Goal: Information Seeking & Learning: Understand process/instructions

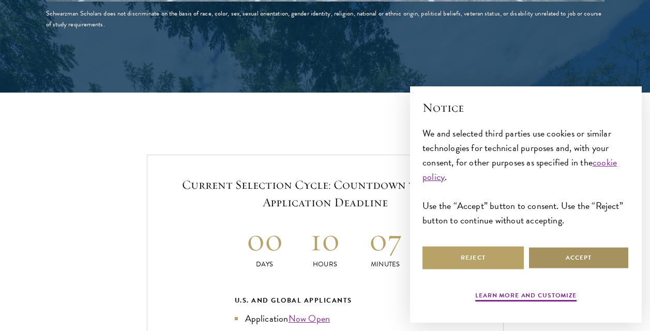
click at [589, 266] on button "Accept" at bounding box center [578, 257] width 101 height 23
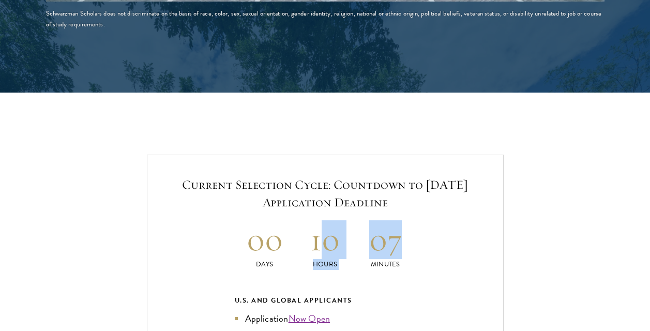
drag, startPoint x: 318, startPoint y: 249, endPoint x: 428, endPoint y: 247, distance: 110.2
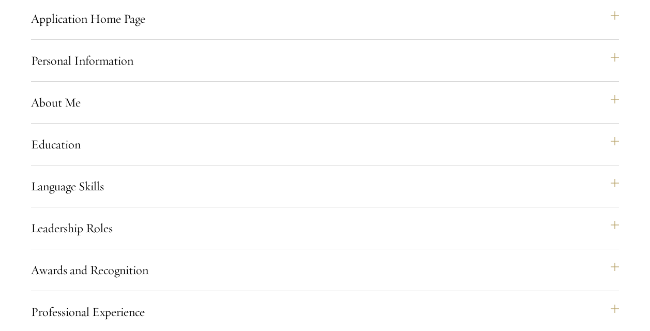
scroll to position [934, 0]
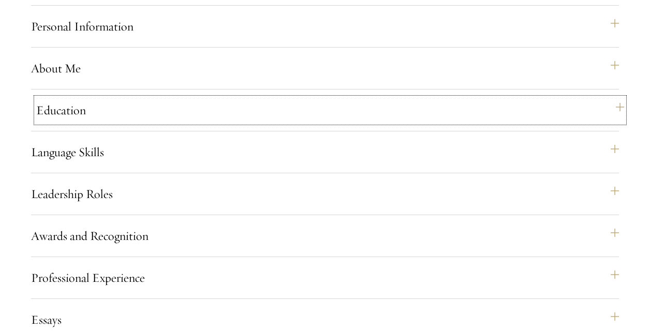
click at [356, 123] on button "Education" at bounding box center [330, 110] width 588 height 25
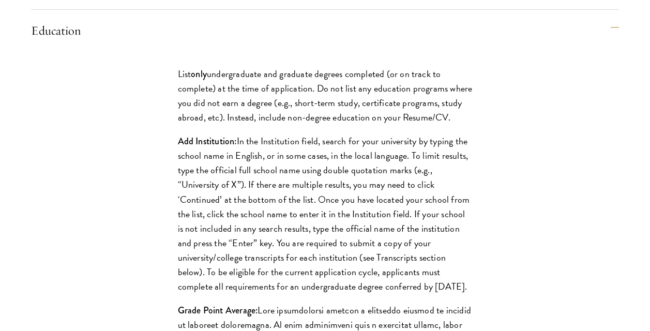
drag, startPoint x: 204, startPoint y: 245, endPoint x: 213, endPoint y: 289, distance: 44.3
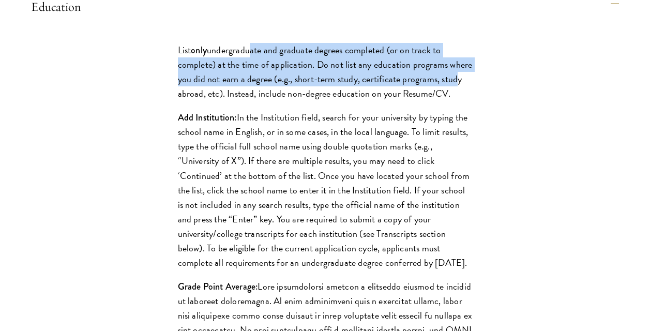
drag, startPoint x: 451, startPoint y: 107, endPoint x: 250, endPoint y: 77, distance: 203.3
click at [250, 77] on p "List only undergraduate and graduate degrees completed (or on track to complete…" at bounding box center [325, 72] width 295 height 58
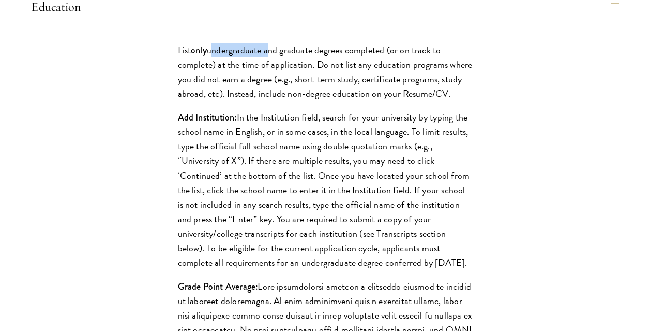
click at [250, 77] on p "List only undergraduate and graduate degrees completed (or on track to complete…" at bounding box center [325, 72] width 295 height 58
drag, startPoint x: 250, startPoint y: 77, endPoint x: 348, endPoint y: 102, distance: 101.3
click at [348, 101] on p "List only undergraduate and graduate degrees completed (or on track to complete…" at bounding box center [325, 72] width 295 height 58
drag, startPoint x: 314, startPoint y: 105, endPoint x: 358, endPoint y: 109, distance: 44.1
click at [358, 101] on p "List only undergraduate and graduate degrees completed (or on track to complete…" at bounding box center [325, 72] width 295 height 58
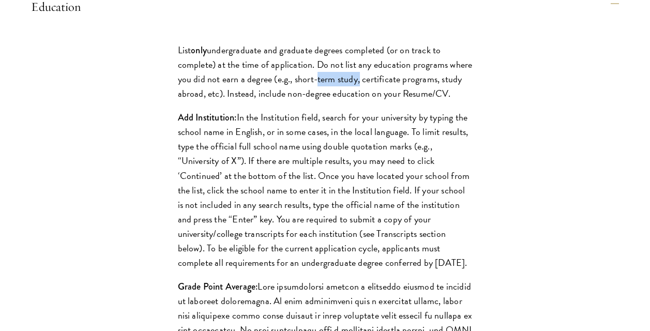
click at [358, 101] on p "List only undergraduate and graduate degrees completed (or on track to complete…" at bounding box center [325, 72] width 295 height 58
click at [400, 101] on p "List only undergraduate and graduate degrees completed (or on track to complete…" at bounding box center [325, 72] width 295 height 58
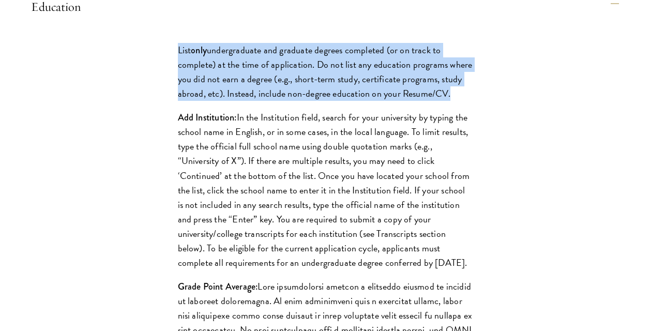
click at [400, 101] on p "List only undergraduate and graduate degrees completed (or on track to complete…" at bounding box center [325, 72] width 295 height 58
drag, startPoint x: 400, startPoint y: 121, endPoint x: 356, endPoint y: 115, distance: 44.3
click at [356, 101] on p "List only undergraduate and graduate degrees completed (or on track to complete…" at bounding box center [325, 72] width 295 height 58
drag, startPoint x: 356, startPoint y: 115, endPoint x: 345, endPoint y: 114, distance: 10.9
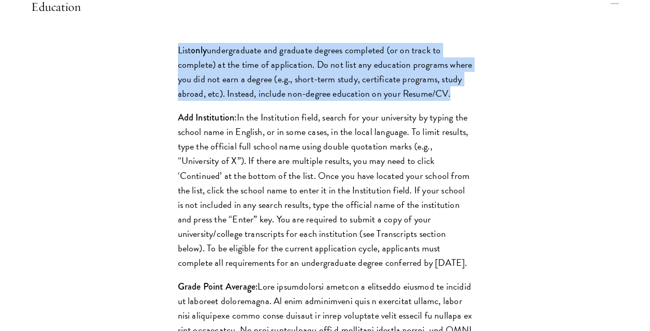
click at [345, 101] on p "List only undergraduate and graduate degrees completed (or on track to complete…" at bounding box center [325, 72] width 295 height 58
click at [309, 101] on p "List only undergraduate and graduate degrees completed (or on track to complete…" at bounding box center [325, 72] width 295 height 58
drag, startPoint x: 225, startPoint y: 125, endPoint x: 459, endPoint y: 122, distance: 233.3
click at [459, 101] on p "List only undergraduate and graduate degrees completed (or on track to complete…" at bounding box center [325, 72] width 295 height 58
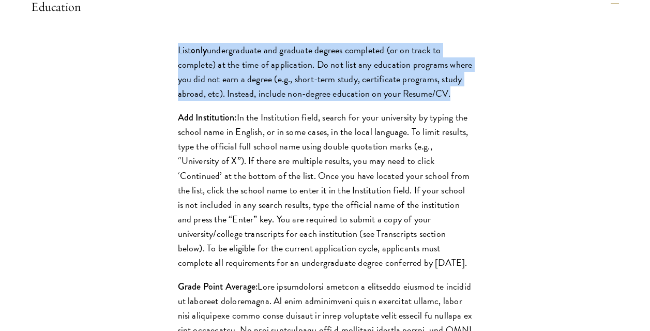
drag, startPoint x: 447, startPoint y: 128, endPoint x: 250, endPoint y: 115, distance: 197.9
click at [250, 101] on p "List only undergraduate and graduate degrees completed (or on track to complete…" at bounding box center [325, 72] width 295 height 58
drag, startPoint x: 250, startPoint y: 115, endPoint x: 248, endPoint y: 159, distance: 43.5
click at [250, 101] on p "List only undergraduate and graduate degrees completed (or on track to complete…" at bounding box center [325, 72] width 295 height 58
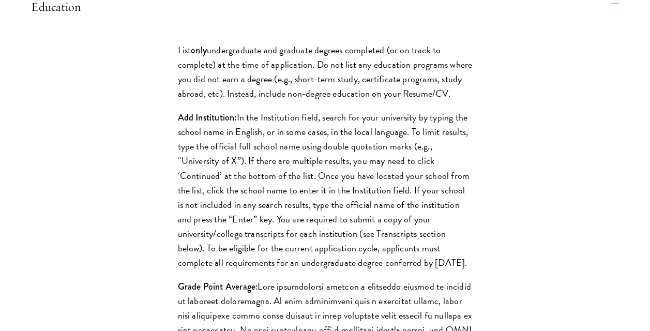
click at [247, 157] on p "Add Institution: In the Institution field, search for your university by typing…" at bounding box center [325, 190] width 295 height 160
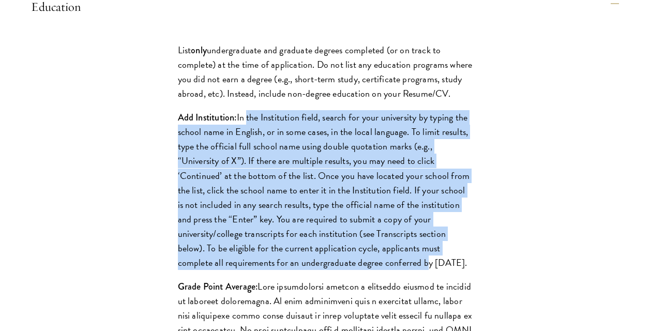
drag, startPoint x: 246, startPoint y: 149, endPoint x: 423, endPoint y: 288, distance: 224.4
click at [423, 270] on p "Add Institution: In the Institution field, search for your university by typing…" at bounding box center [325, 190] width 295 height 160
drag, startPoint x: 423, startPoint y: 288, endPoint x: 364, endPoint y: 278, distance: 59.8
click at [364, 270] on p "Add Institution: In the Institution field, search for your university by typing…" at bounding box center [325, 190] width 295 height 160
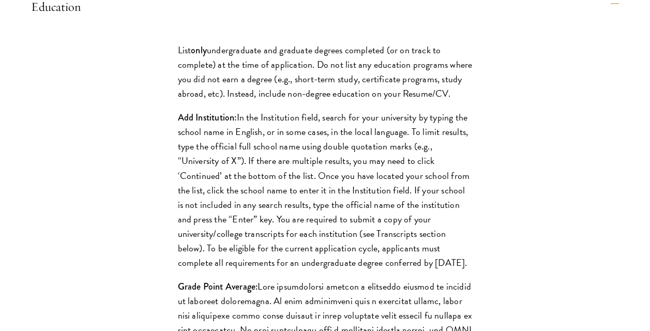
click at [462, 270] on p "Add Institution: In the Institution field, search for your university by typing…" at bounding box center [325, 190] width 295 height 160
drag, startPoint x: 424, startPoint y: 288, endPoint x: 270, endPoint y: 209, distance: 172.1
click at [270, 209] on p "Add Institution: In the Institution field, search for your university by typing…" at bounding box center [325, 190] width 295 height 160
drag, startPoint x: 220, startPoint y: 222, endPoint x: 462, endPoint y: 289, distance: 251.6
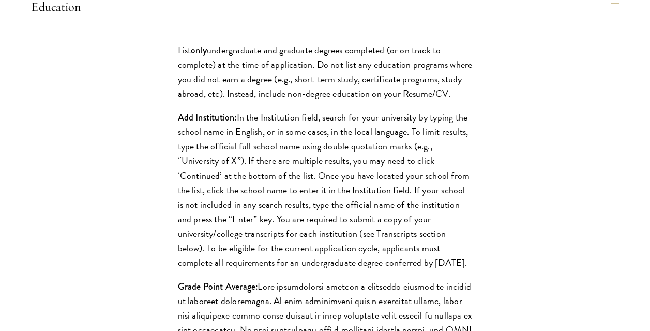
click at [462, 270] on p "Add Institution: In the Institution field, search for your university by typing…" at bounding box center [325, 190] width 295 height 160
drag, startPoint x: 462, startPoint y: 289, endPoint x: 393, endPoint y: 279, distance: 70.0
click at [393, 270] on p "Add Institution: In the Institution field, search for your university by typing…" at bounding box center [325, 190] width 295 height 160
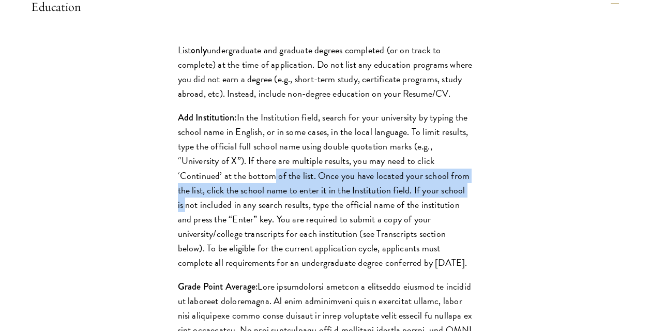
drag, startPoint x: 476, startPoint y: 225, endPoint x: 267, endPoint y: 206, distance: 209.8
click at [267, 206] on p "Add Institution: In the Institution field, search for your university by typing…" at bounding box center [325, 190] width 295 height 160
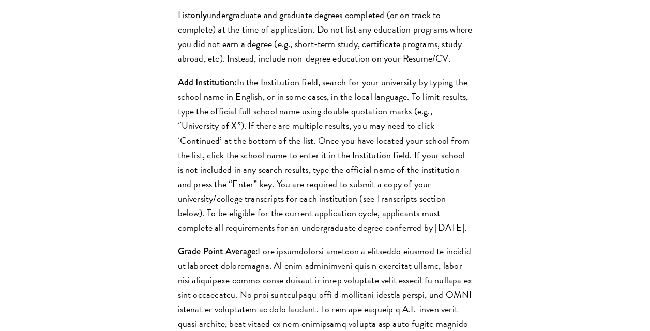
scroll to position [1079, 0]
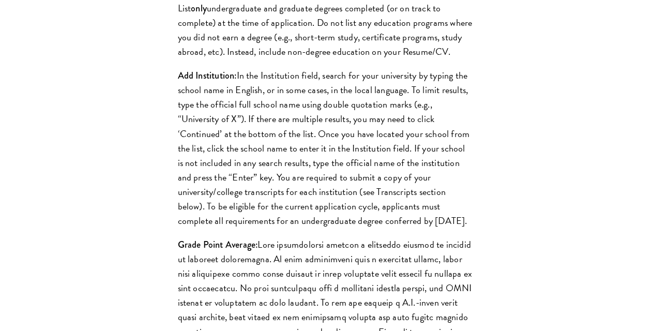
drag, startPoint x: 122, startPoint y: 195, endPoint x: 112, endPoint y: 238, distance: 44.7
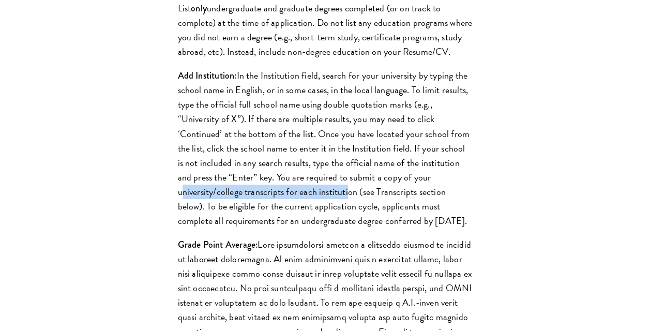
drag, startPoint x: 174, startPoint y: 222, endPoint x: 345, endPoint y: 222, distance: 171.7
click at [345, 222] on p "Add Institution: In the Institution field, search for your university by typing…" at bounding box center [325, 148] width 295 height 160
drag, startPoint x: 227, startPoint y: 240, endPoint x: 454, endPoint y: 269, distance: 228.9
click at [454, 228] on p "Add Institution: In the Institution field, search for your university by typing…" at bounding box center [325, 148] width 295 height 160
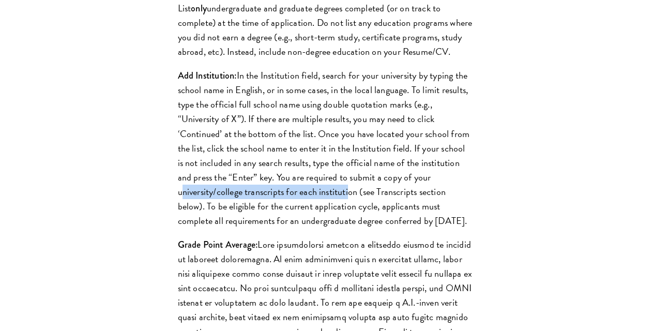
click at [417, 228] on p "Add Institution: In the Institution field, search for your university by typing…" at bounding box center [325, 148] width 295 height 160
drag, startPoint x: 395, startPoint y: 266, endPoint x: 232, endPoint y: 242, distance: 164.7
click at [232, 228] on p "Add Institution: In the Institution field, search for your university by typing…" at bounding box center [325, 148] width 295 height 160
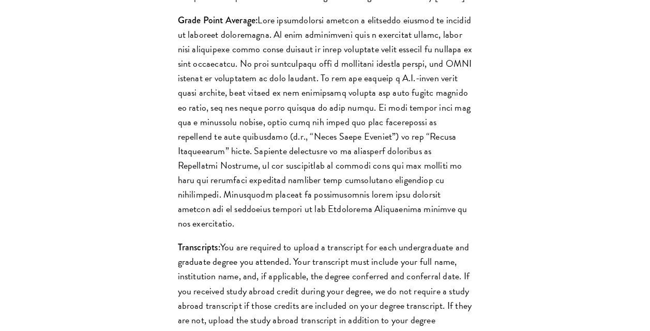
scroll to position [1304, 0]
click at [258, 142] on p "Grade Point Average:" at bounding box center [325, 121] width 295 height 218
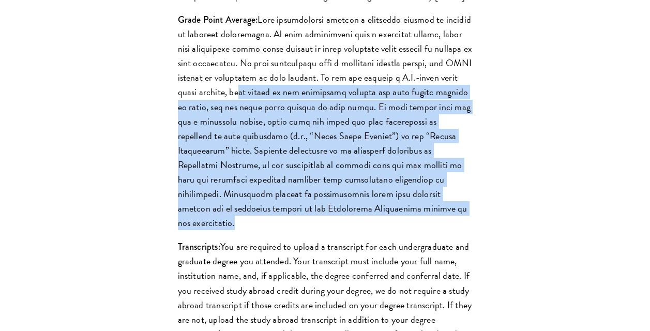
click at [258, 142] on p "Grade Point Average:" at bounding box center [325, 121] width 295 height 218
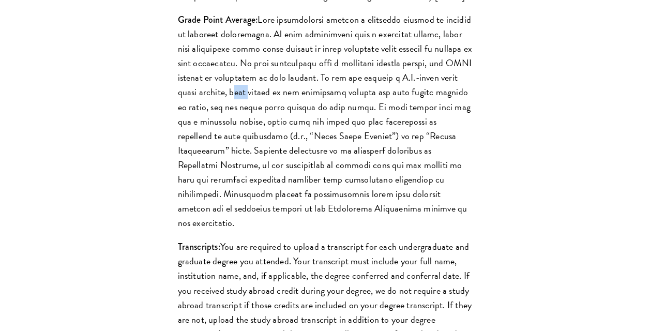
click at [258, 142] on p "Grade Point Average:" at bounding box center [325, 121] width 295 height 218
drag, startPoint x: 258, startPoint y: 142, endPoint x: 254, endPoint y: 178, distance: 36.4
click at [254, 178] on p "Grade Point Average:" at bounding box center [325, 121] width 295 height 218
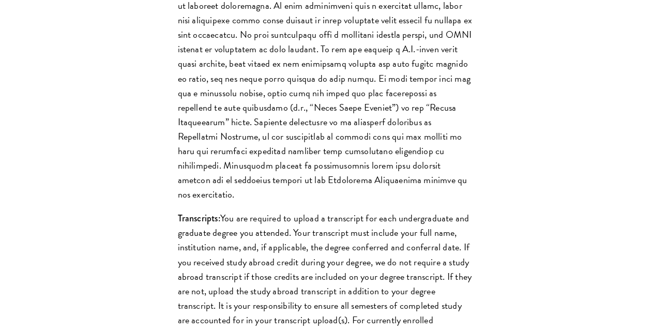
scroll to position [1333, 0]
click at [242, 184] on p "Grade Point Average:" at bounding box center [325, 92] width 295 height 218
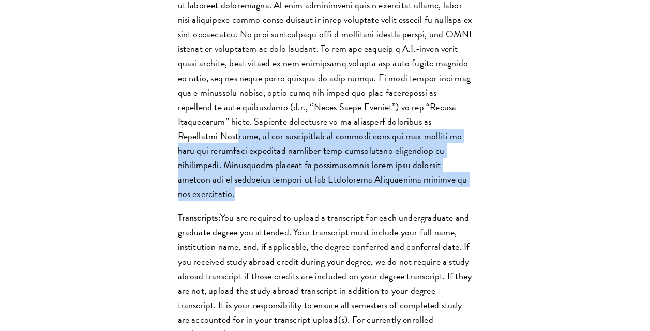
click at [242, 184] on p "Grade Point Average:" at bounding box center [325, 92] width 295 height 218
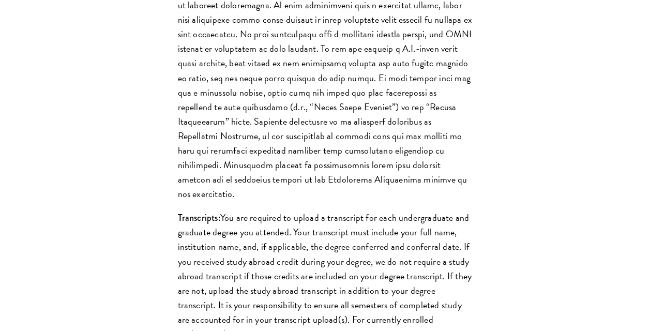
click at [216, 186] on p "Grade Point Average:" at bounding box center [325, 92] width 295 height 218
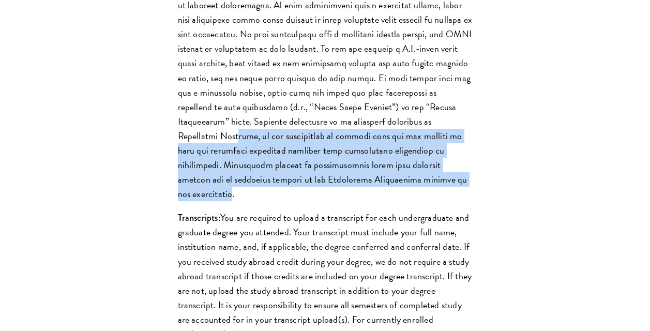
drag, startPoint x: 241, startPoint y: 184, endPoint x: 467, endPoint y: 230, distance: 230.5
click at [467, 201] on p "Grade Point Average:" at bounding box center [325, 92] width 295 height 218
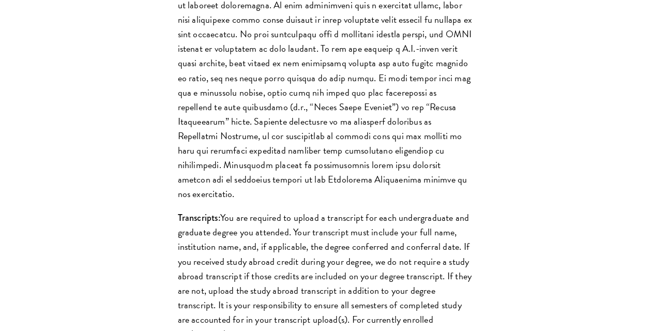
drag, startPoint x: 467, startPoint y: 230, endPoint x: 231, endPoint y: 169, distance: 243.6
click at [231, 169] on p "Grade Point Average:" at bounding box center [325, 92] width 295 height 218
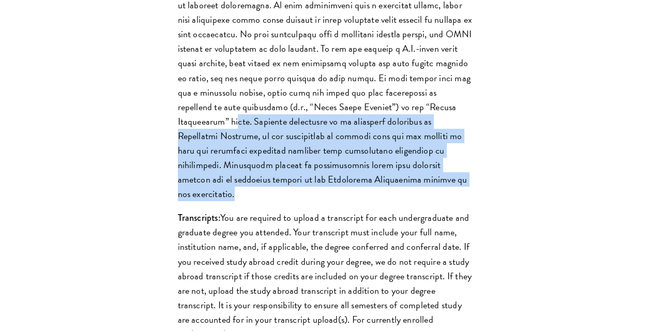
click at [231, 169] on p "Grade Point Average:" at bounding box center [325, 92] width 295 height 218
click at [229, 187] on p "Grade Point Average:" at bounding box center [325, 92] width 295 height 218
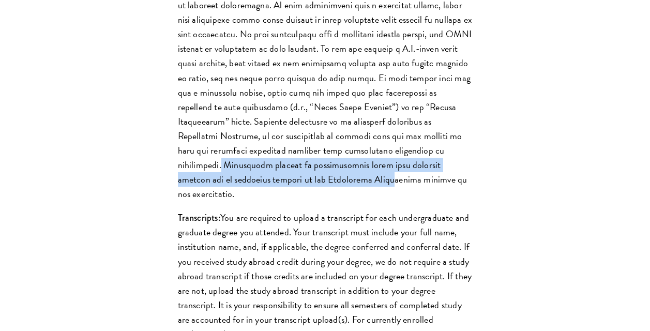
drag, startPoint x: 221, startPoint y: 210, endPoint x: 346, endPoint y: 224, distance: 125.9
click at [346, 201] on p "Grade Point Average:" at bounding box center [325, 92] width 295 height 218
drag, startPoint x: 549, startPoint y: 227, endPoint x: 280, endPoint y: 204, distance: 269.4
click at [280, 204] on div "List only undergraduate and graduate degrees completed (or on track to complete…" at bounding box center [325, 190] width 588 height 916
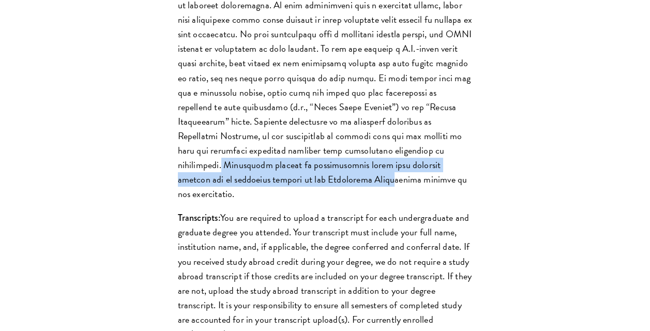
click at [280, 201] on p "Grade Point Average:" at bounding box center [325, 92] width 295 height 218
click at [252, 201] on p "Grade Point Average:" at bounding box center [325, 92] width 295 height 218
drag, startPoint x: 227, startPoint y: 215, endPoint x: 439, endPoint y: 230, distance: 212.6
click at [439, 201] on p "Grade Point Average:" at bounding box center [325, 92] width 295 height 218
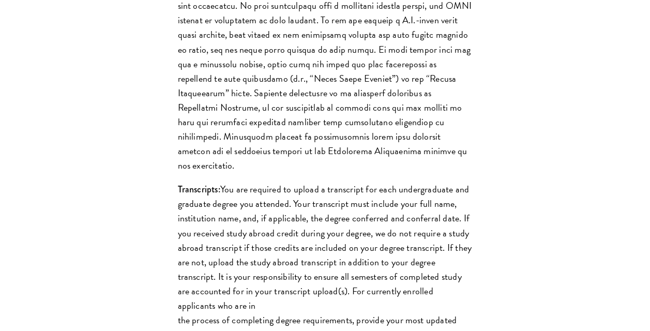
drag, startPoint x: 381, startPoint y: 177, endPoint x: 384, endPoint y: 215, distance: 38.4
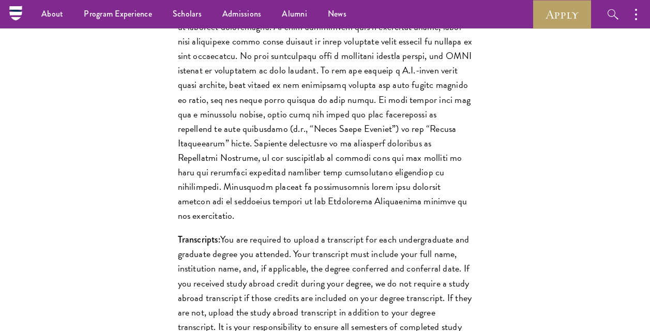
scroll to position [1311, 0]
click at [333, 208] on p "Grade Point Average:" at bounding box center [325, 115] width 295 height 218
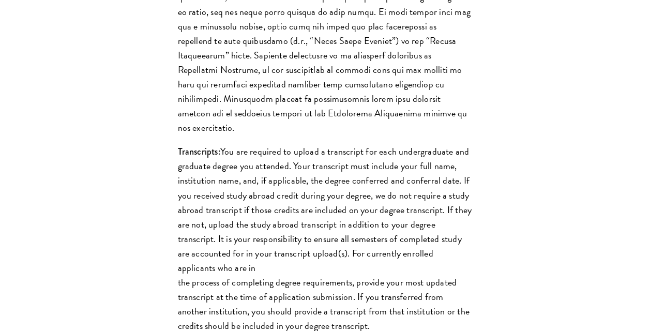
drag, startPoint x: 355, startPoint y: 197, endPoint x: 358, endPoint y: 242, distance: 45.1
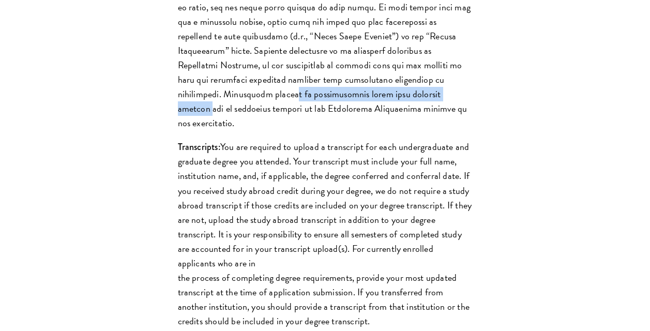
drag, startPoint x: 502, startPoint y: 146, endPoint x: 285, endPoint y: 144, distance: 216.2
click at [285, 144] on div "List only undergraduate and graduate degrees completed (or on track to complete…" at bounding box center [325, 118] width 357 height 915
drag, startPoint x: 285, startPoint y: 144, endPoint x: 191, endPoint y: 143, distance: 94.6
click at [285, 130] on p "Grade Point Average:" at bounding box center [325, 22] width 295 height 218
drag, startPoint x: 237, startPoint y: 139, endPoint x: 501, endPoint y: 158, distance: 264.5
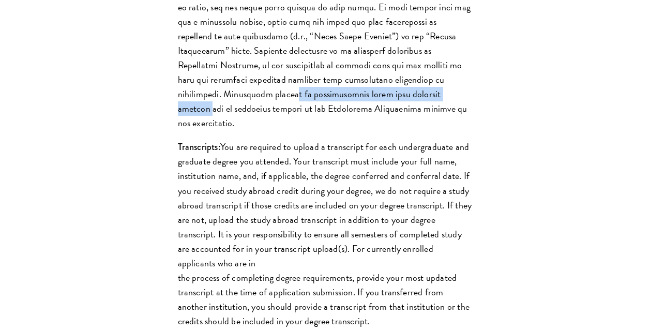
click at [501, 158] on div "List only undergraduate and graduate degrees completed (or on track to complete…" at bounding box center [325, 118] width 357 height 915
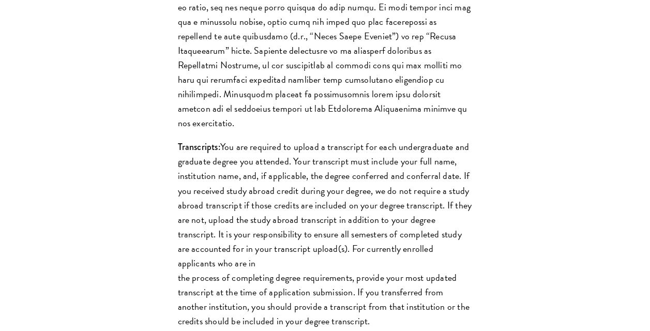
click at [505, 172] on div "List only undergraduate and graduate degrees completed (or on track to complete…" at bounding box center [325, 119] width 588 height 916
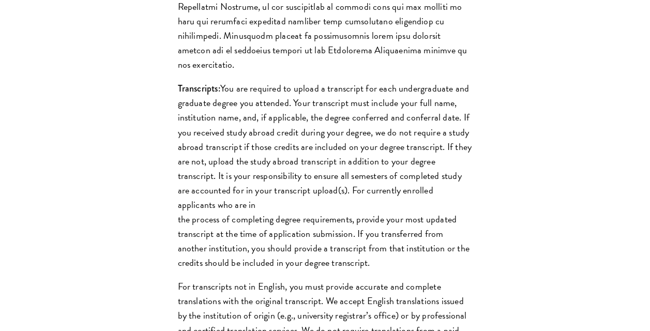
scroll to position [1471, 0]
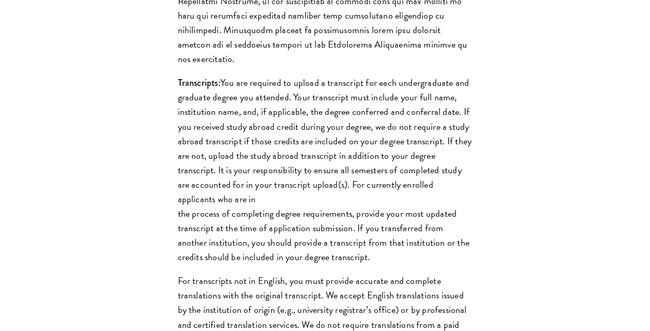
drag, startPoint x: 242, startPoint y: 152, endPoint x: 237, endPoint y: 205, distance: 53.5
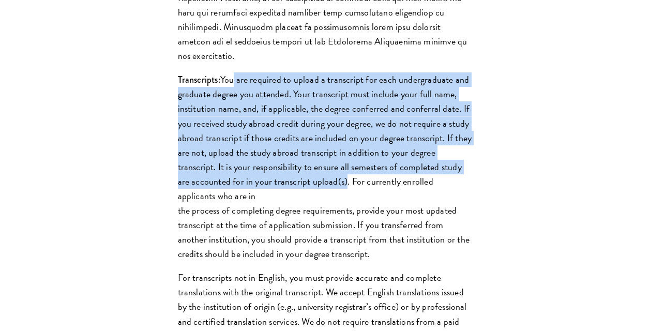
drag, startPoint x: 231, startPoint y: 101, endPoint x: 341, endPoint y: 210, distance: 155.4
click at [341, 210] on div "List only undergraduate and graduate degrees completed (or on track to complete…" at bounding box center [325, 51] width 357 height 915
click at [341, 210] on p "Transcripts: You are required to upload a transcript for each undergraduate and…" at bounding box center [325, 166] width 295 height 189
click at [276, 202] on p "Transcripts: You are required to upload a transcript for each undergraduate and…" at bounding box center [325, 166] width 295 height 189
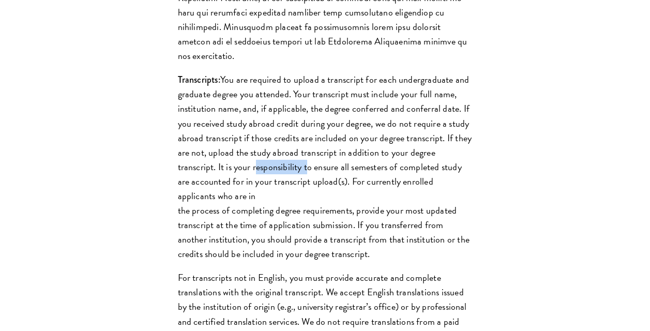
click at [276, 202] on p "Transcripts: You are required to upload a transcript for each undergraduate and…" at bounding box center [325, 166] width 295 height 189
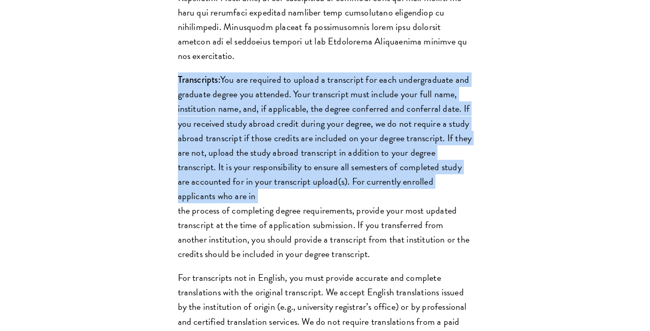
click at [276, 202] on p "Transcripts: You are required to upload a transcript for each undergraduate and…" at bounding box center [325, 166] width 295 height 189
click at [340, 227] on p "Transcripts: You are required to upload a transcript for each undergraduate and…" at bounding box center [325, 166] width 295 height 189
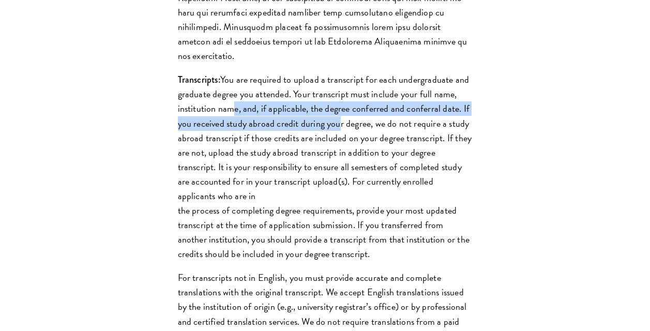
drag, startPoint x: 227, startPoint y: 145, endPoint x: 351, endPoint y: 152, distance: 124.8
click at [351, 152] on p "Transcripts: You are required to upload a transcript for each undergraduate and…" at bounding box center [325, 166] width 295 height 189
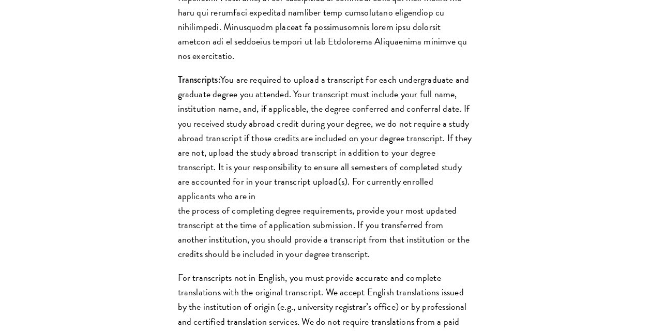
drag, startPoint x: 351, startPoint y: 152, endPoint x: 364, endPoint y: 155, distance: 12.8
click at [362, 153] on p "Transcripts: You are required to upload a transcript for each undergraduate and…" at bounding box center [325, 166] width 295 height 189
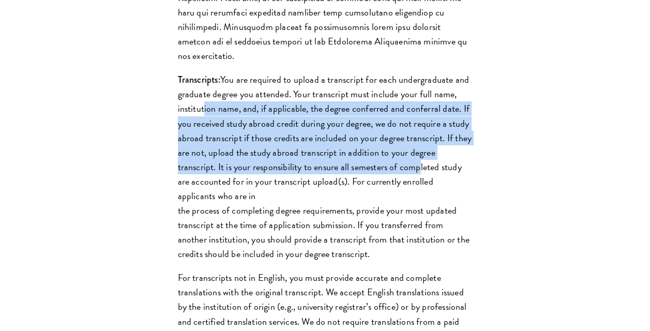
drag, startPoint x: 408, startPoint y: 191, endPoint x: 201, endPoint y: 136, distance: 214.0
click at [201, 136] on p "Transcripts: You are required to upload a transcript for each undergraduate and…" at bounding box center [325, 166] width 295 height 189
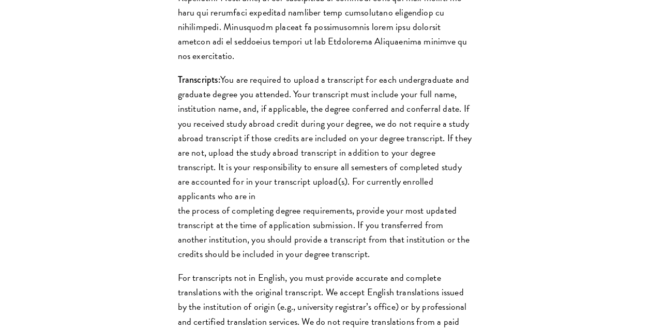
drag, startPoint x: 201, startPoint y: 136, endPoint x: 192, endPoint y: 143, distance: 11.1
click at [192, 143] on p "Transcripts: You are required to upload a transcript for each undergraduate and…" at bounding box center [325, 166] width 295 height 189
drag, startPoint x: 443, startPoint y: 142, endPoint x: 425, endPoint y: 230, distance: 89.4
click at [425, 230] on p "Transcripts: You are required to upload a transcript for each undergraduate and…" at bounding box center [325, 166] width 295 height 189
click at [424, 238] on p "Transcripts: You are required to upload a transcript for each undergraduate and…" at bounding box center [325, 166] width 295 height 189
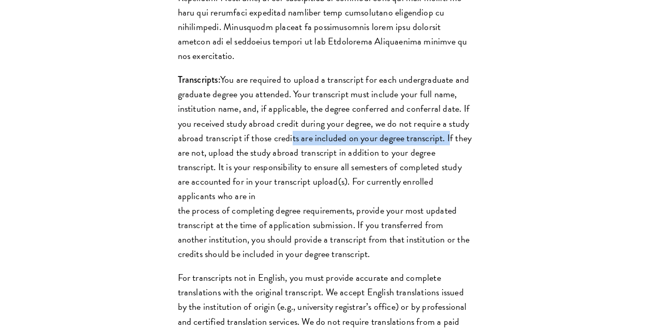
drag, startPoint x: 446, startPoint y: 177, endPoint x: 288, endPoint y: 170, distance: 158.4
click at [288, 170] on p "Transcripts: You are required to upload a transcript for each undergraduate and…" at bounding box center [325, 166] width 295 height 189
click at [284, 170] on p "Transcripts: You are required to upload a transcript for each undergraduate and…" at bounding box center [325, 166] width 295 height 189
drag, startPoint x: 443, startPoint y: 168, endPoint x: 451, endPoint y: 227, distance: 59.0
click at [451, 227] on p "Transcripts: You are required to upload a transcript for each undergraduate and…" at bounding box center [325, 166] width 295 height 189
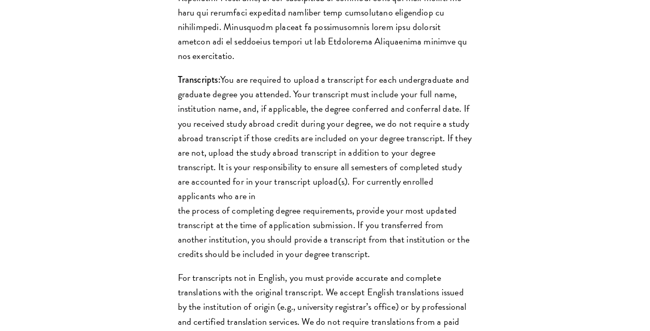
click at [453, 236] on p "Transcripts: You are required to upload a transcript for each undergraduate and…" at bounding box center [325, 166] width 295 height 189
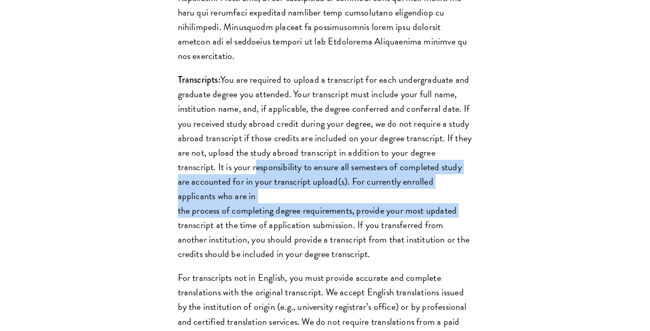
drag, startPoint x: 453, startPoint y: 236, endPoint x: 290, endPoint y: 200, distance: 166.9
click at [290, 200] on p "Transcripts: You are required to upload a transcript for each undergraduate and…" at bounding box center [325, 166] width 295 height 189
drag, startPoint x: 290, startPoint y: 200, endPoint x: 259, endPoint y: 191, distance: 32.1
click at [290, 200] on p "Transcripts: You are required to upload a transcript for each undergraduate and…" at bounding box center [325, 166] width 295 height 189
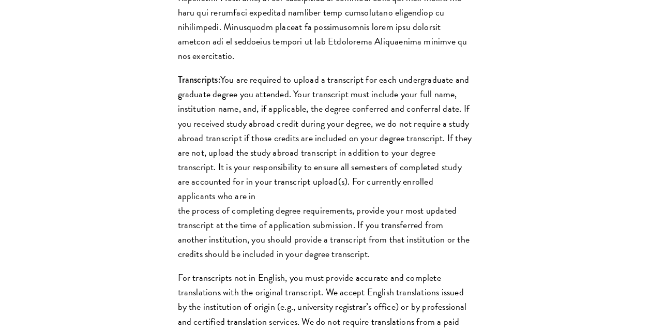
click at [248, 188] on p "Transcripts: You are required to upload a transcript for each undergraduate and…" at bounding box center [325, 166] width 295 height 189
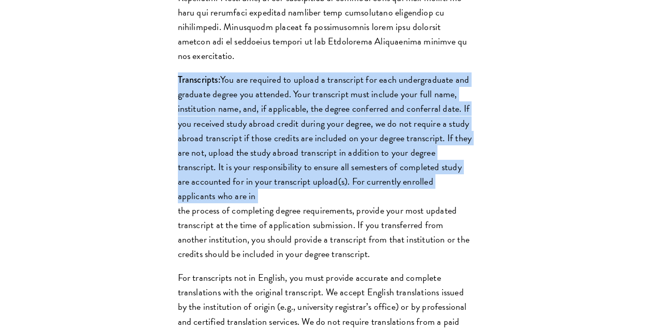
click at [248, 188] on p "Transcripts: You are required to upload a transcript for each undergraduate and…" at bounding box center [325, 166] width 295 height 189
click at [322, 210] on p "Transcripts: You are required to upload a transcript for each undergraduate and…" at bounding box center [325, 166] width 295 height 189
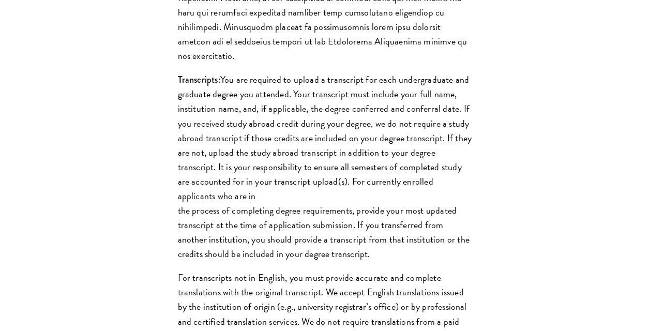
click at [228, 204] on p "Transcripts: You are required to upload a transcript for each undergraduate and…" at bounding box center [325, 166] width 295 height 189
click at [222, 202] on p "Transcripts: You are required to upload a transcript for each undergraduate and…" at bounding box center [325, 166] width 295 height 189
click at [220, 198] on p "Transcripts: You are required to upload a transcript for each undergraduate and…" at bounding box center [325, 166] width 295 height 189
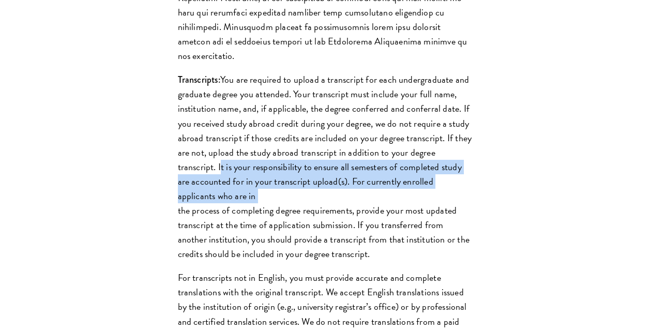
drag, startPoint x: 220, startPoint y: 198, endPoint x: 273, endPoint y: 228, distance: 61.1
click at [273, 228] on p "Transcripts: You are required to upload a transcript for each undergraduate and…" at bounding box center [325, 166] width 295 height 189
click at [274, 232] on p "Transcripts: You are required to upload a transcript for each undergraduate and…" at bounding box center [325, 166] width 295 height 189
drag, startPoint x: 302, startPoint y: 233, endPoint x: 215, endPoint y: 200, distance: 93.5
click at [215, 200] on p "Transcripts: You are required to upload a transcript for each undergraduate and…" at bounding box center [325, 166] width 295 height 189
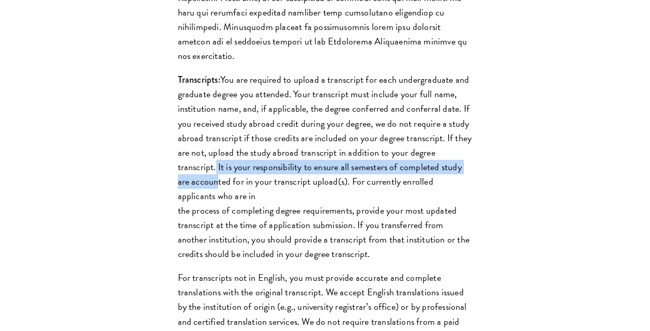
drag, startPoint x: 215, startPoint y: 200, endPoint x: 213, endPoint y: 209, distance: 9.4
click at [213, 209] on p "Transcripts: You are required to upload a transcript for each undergraduate and…" at bounding box center [325, 166] width 295 height 189
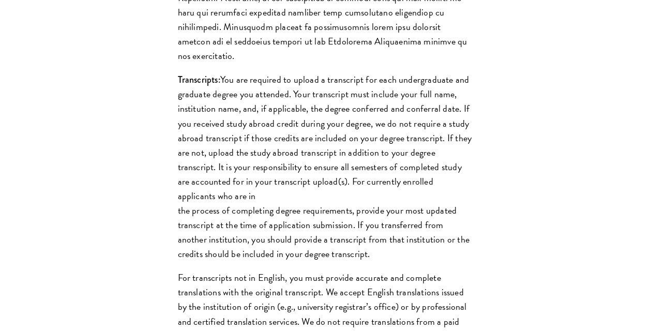
drag, startPoint x: 213, startPoint y: 209, endPoint x: 187, endPoint y: 201, distance: 27.6
click at [187, 201] on p "Transcripts: You are required to upload a transcript for each undergraduate and…" at bounding box center [325, 166] width 295 height 189
drag, startPoint x: 223, startPoint y: 203, endPoint x: 346, endPoint y: 231, distance: 126.8
click at [346, 231] on p "Transcripts: You are required to upload a transcript for each undergraduate and…" at bounding box center [325, 166] width 295 height 189
click at [262, 224] on p "Transcripts: You are required to upload a transcript for each undergraduate and…" at bounding box center [325, 166] width 295 height 189
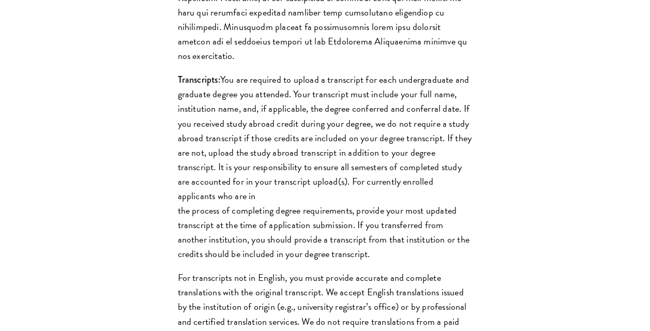
drag, startPoint x: 352, startPoint y: 222, endPoint x: 358, endPoint y: 212, distance: 11.8
click at [358, 212] on p "Transcripts: You are required to upload a transcript for each undergraduate and…" at bounding box center [325, 166] width 295 height 189
click at [357, 212] on p "Transcripts: You are required to upload a transcript for each undergraduate and…" at bounding box center [325, 166] width 295 height 189
click at [356, 209] on p "Transcripts: You are required to upload a transcript for each undergraduate and…" at bounding box center [325, 166] width 295 height 189
drag, startPoint x: 171, startPoint y: 241, endPoint x: 400, endPoint y: 287, distance: 233.2
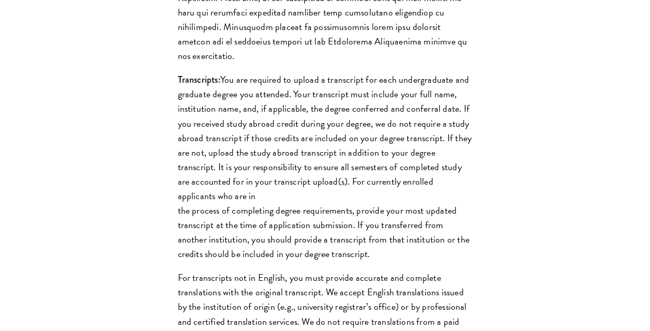
click at [400, 287] on div "List only undergraduate and graduate degrees completed (or on track to complete…" at bounding box center [325, 51] width 357 height 915
click at [398, 299] on div "List only undergraduate and graduate degrees completed (or on track to complete…" at bounding box center [325, 51] width 357 height 915
drag, startPoint x: 300, startPoint y: 271, endPoint x: 127, endPoint y: 239, distance: 176.1
click at [127, 239] on div "List only undergraduate and graduate degrees completed (or on track to complete…" at bounding box center [325, 52] width 588 height 916
click at [111, 243] on div "List only undergraduate and graduate degrees completed (or on track to complete…" at bounding box center [325, 52] width 588 height 916
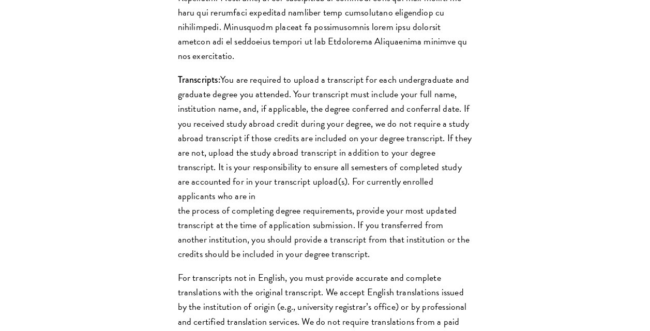
drag, startPoint x: 125, startPoint y: 242, endPoint x: 410, endPoint y: 282, distance: 287.2
click at [410, 282] on div "List only undergraduate and graduate degrees completed (or on track to complete…" at bounding box center [325, 52] width 588 height 916
click at [410, 261] on p "Transcripts: You are required to upload a transcript for each undergraduate and…" at bounding box center [325, 166] width 295 height 189
click at [352, 261] on p "Transcripts: You are required to upload a transcript for each undergraduate and…" at bounding box center [325, 166] width 295 height 189
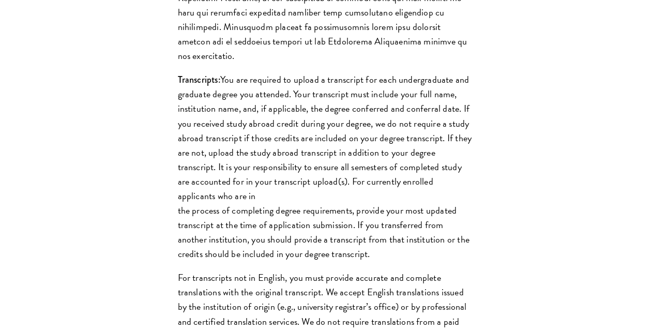
drag, startPoint x: 352, startPoint y: 263, endPoint x: 264, endPoint y: 259, distance: 88.0
click at [264, 259] on p "Transcripts: You are required to upload a transcript for each undergraduate and…" at bounding box center [325, 166] width 295 height 189
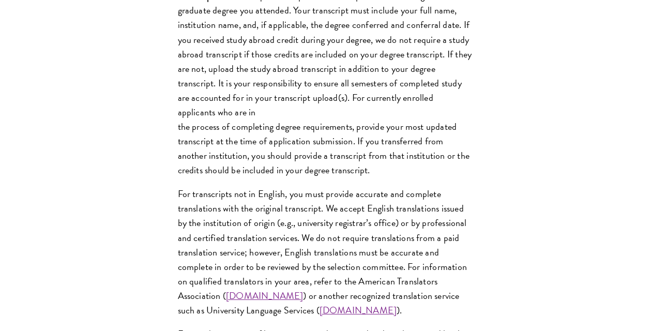
drag, startPoint x: 306, startPoint y: 226, endPoint x: 304, endPoint y: 278, distance: 51.8
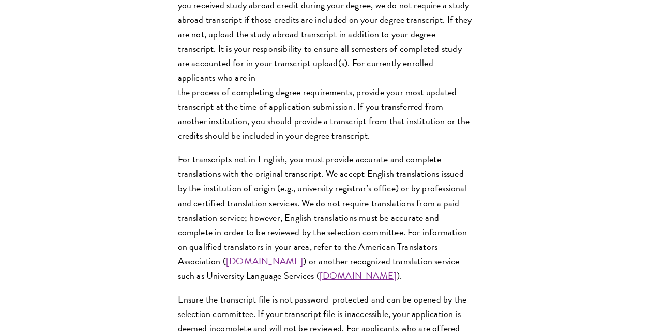
scroll to position [1621, 0]
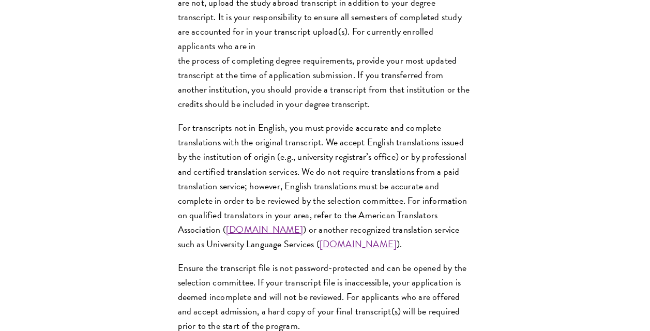
click at [269, 160] on p "For transcripts not in English, you must provide accurate and complete translat…" at bounding box center [325, 185] width 295 height 131
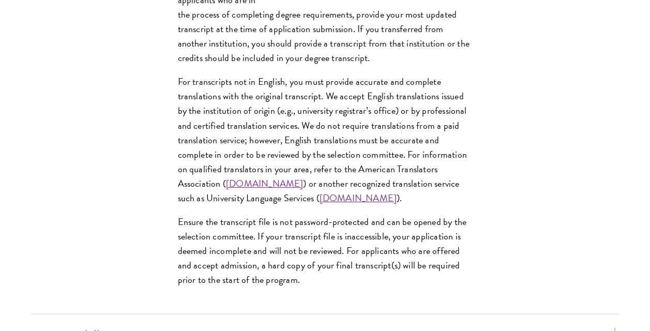
drag, startPoint x: 137, startPoint y: 165, endPoint x: 138, endPoint y: 197, distance: 31.6
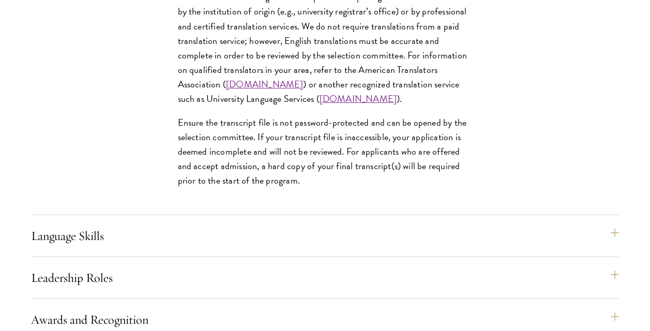
drag, startPoint x: 138, startPoint y: 154, endPoint x: 139, endPoint y: 242, distance: 88.4
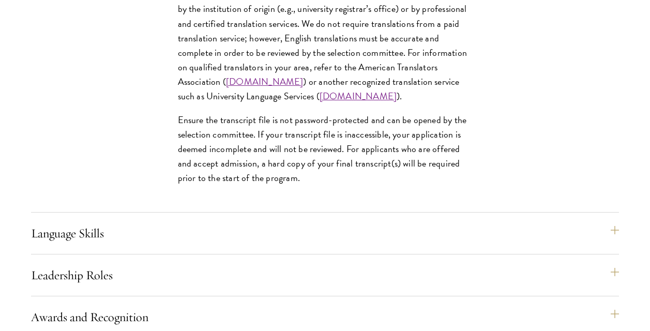
drag, startPoint x: 188, startPoint y: 162, endPoint x: 188, endPoint y: 154, distance: 7.8
click at [188, 162] on p "Ensure the transcript file is not password-protected and can be opened by the s…" at bounding box center [325, 149] width 295 height 72
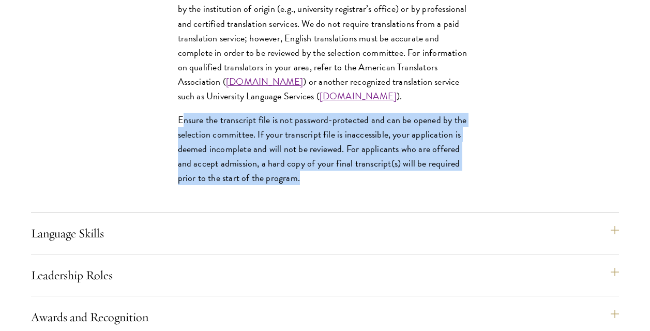
drag, startPoint x: 180, startPoint y: 150, endPoint x: 433, endPoint y: 219, distance: 262.2
drag, startPoint x: 433, startPoint y: 219, endPoint x: 393, endPoint y: 202, distance: 44.0
click at [393, 185] on p "Ensure the transcript file is not password-protected and can be opened by the s…" at bounding box center [325, 149] width 295 height 72
click at [287, 159] on p "Ensure the transcript file is not password-protected and can be opened by the s…" at bounding box center [325, 149] width 295 height 72
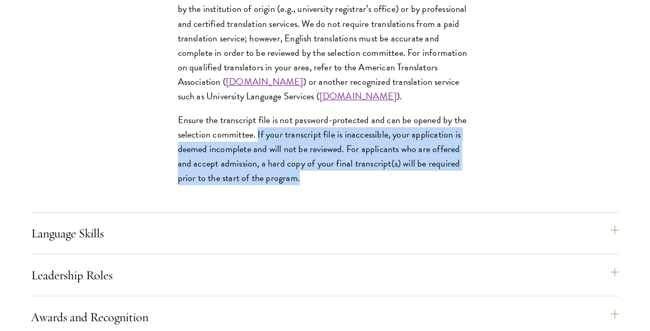
drag, startPoint x: 258, startPoint y: 167, endPoint x: 312, endPoint y: 206, distance: 67.0
click at [312, 185] on p "Ensure the transcript file is not password-protected and can be opened by the s…" at bounding box center [325, 149] width 295 height 72
drag, startPoint x: 340, startPoint y: 210, endPoint x: 277, endPoint y: 168, distance: 76.0
click at [277, 168] on p "Ensure the transcript file is not password-protected and can be opened by the s…" at bounding box center [325, 149] width 295 height 72
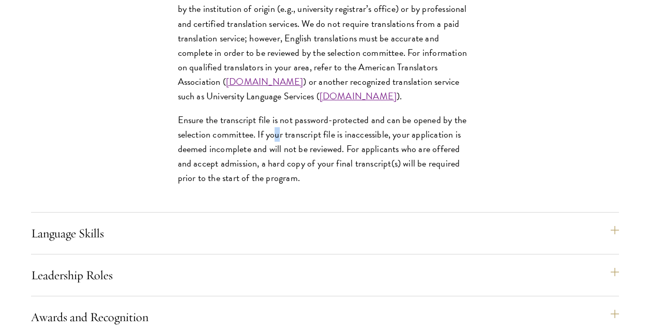
click at [277, 168] on p "Ensure the transcript file is not password-protected and can be opened by the s…" at bounding box center [325, 149] width 295 height 72
drag, startPoint x: 277, startPoint y: 168, endPoint x: 251, endPoint y: 195, distance: 37.7
click at [251, 185] on p "Ensure the transcript file is not password-protected and can be opened by the s…" at bounding box center [325, 149] width 295 height 72
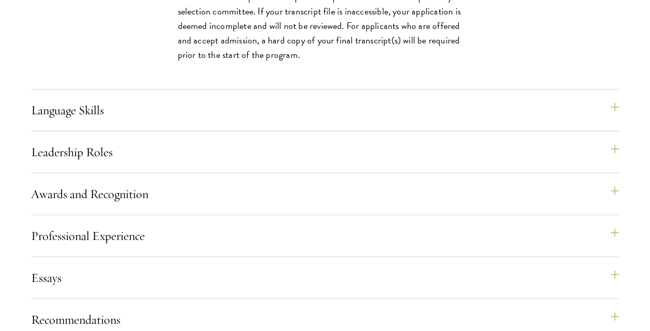
scroll to position [1937, 0]
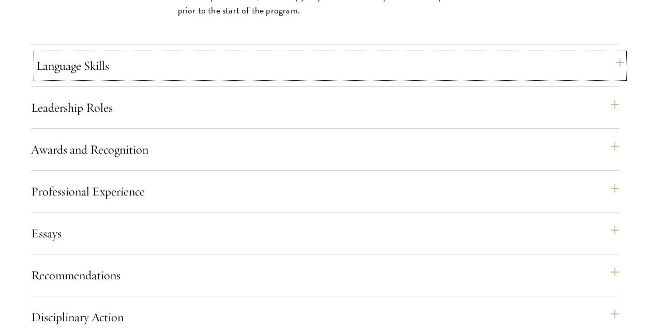
click at [141, 78] on button "Language Skills" at bounding box center [330, 65] width 588 height 25
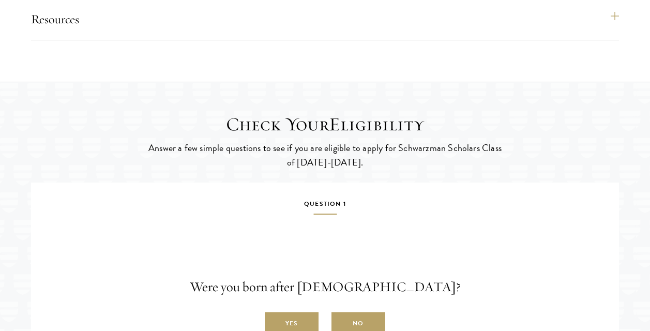
scroll to position [2144, 0]
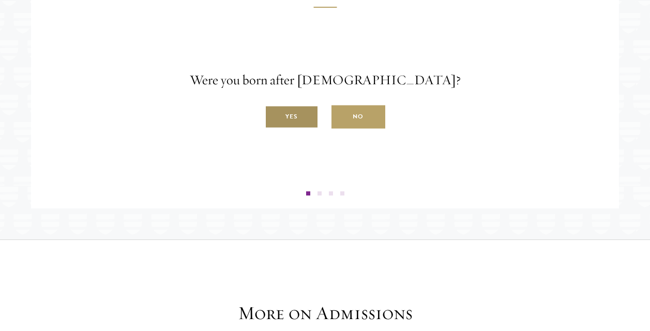
click at [291, 129] on label "Yes" at bounding box center [292, 116] width 54 height 23
click at [274, 116] on input "Yes" at bounding box center [269, 111] width 9 height 9
click at [303, 129] on label "Yes" at bounding box center [292, 116] width 54 height 23
click at [274, 116] on input "Yes" at bounding box center [269, 111] width 9 height 9
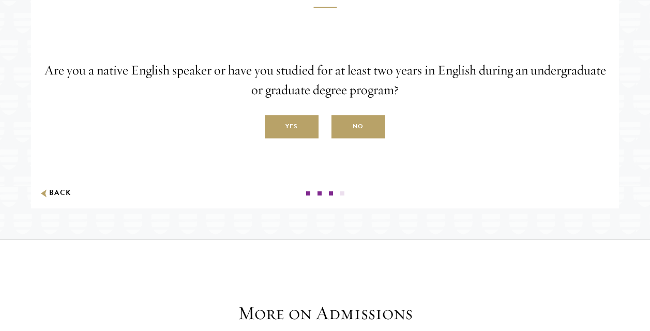
click at [303, 139] on label "Yes" at bounding box center [292, 126] width 54 height 23
click at [274, 126] on input "Yes" at bounding box center [269, 120] width 9 height 9
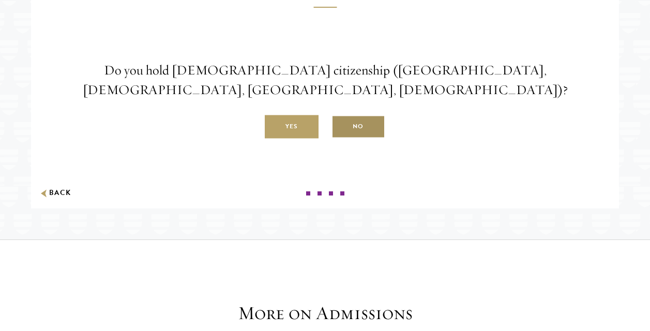
click at [371, 139] on label "No" at bounding box center [358, 126] width 54 height 23
click at [341, 126] on input "No" at bounding box center [335, 120] width 9 height 9
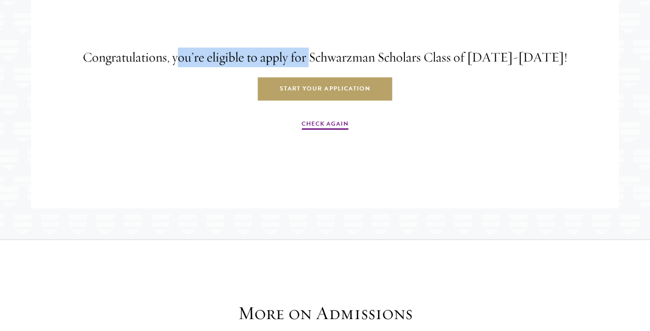
drag, startPoint x: 199, startPoint y: 94, endPoint x: 330, endPoint y: 91, distance: 131.4
click at [330, 67] on h4 "Congratulations, you’re eligible to apply for Schwarzman Scholars Class of [DAT…" at bounding box center [325, 58] width 572 height 20
click at [271, 67] on h4 "Congratulations, you’re eligible to apply for Schwarzman Scholars Class of [DAT…" at bounding box center [325, 58] width 572 height 20
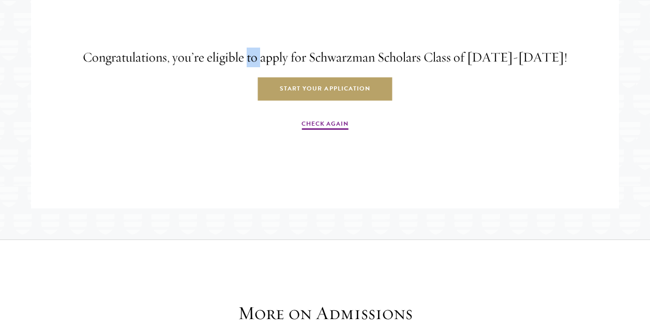
click at [271, 67] on h4 "Congratulations, you’re eligible to apply for Schwarzman Scholars Class of [DAT…" at bounding box center [325, 58] width 572 height 20
click at [460, 108] on div "Congratulations, you’re eligible to apply for Schwarzman Scholars Class of 2026…" at bounding box center [325, 89] width 572 height 197
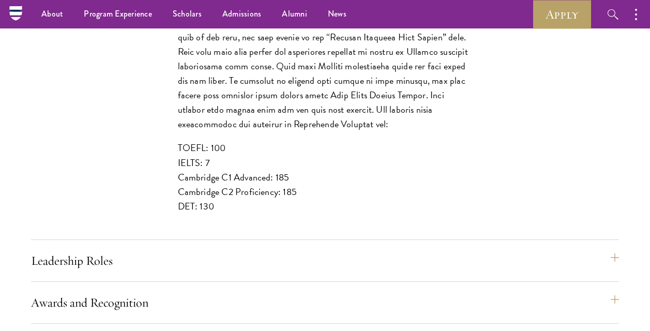
scroll to position [1126, 0]
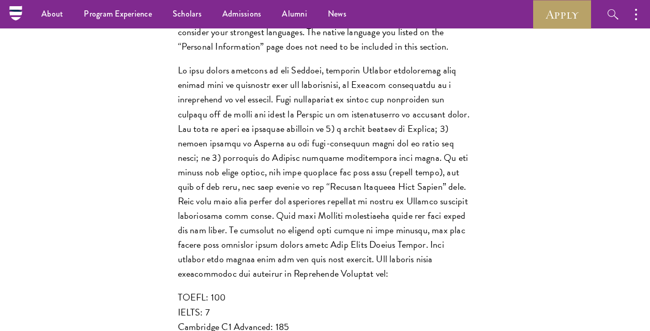
click at [245, 129] on p at bounding box center [325, 172] width 295 height 218
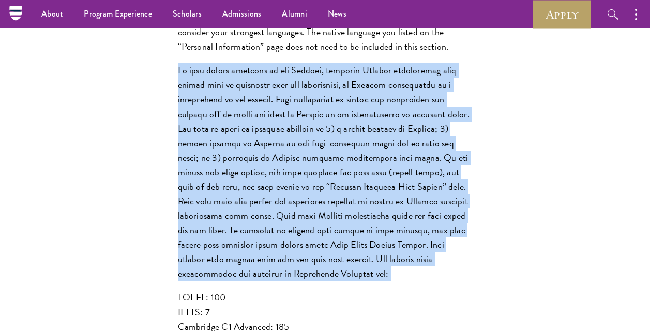
click at [340, 176] on p at bounding box center [325, 172] width 295 height 218
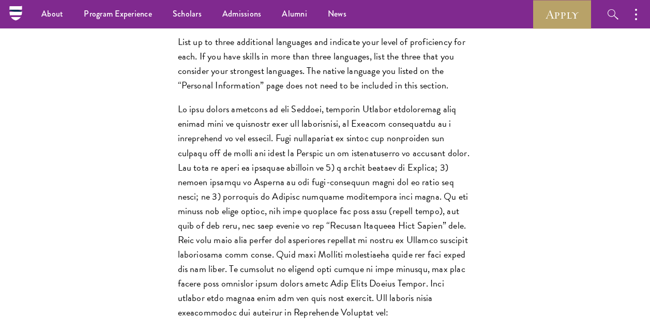
scroll to position [1072, 0]
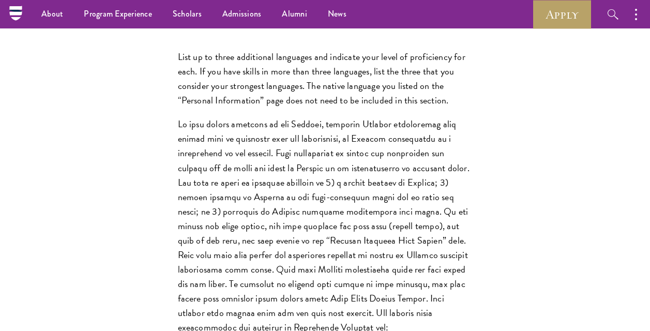
drag, startPoint x: 465, startPoint y: 203, endPoint x: 469, endPoint y: 154, distance: 49.8
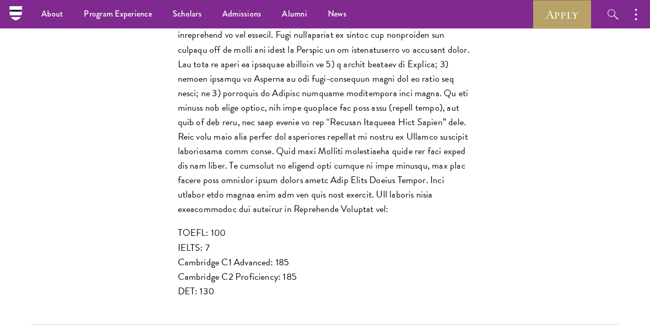
scroll to position [1190, 0]
click at [282, 100] on p at bounding box center [325, 108] width 295 height 218
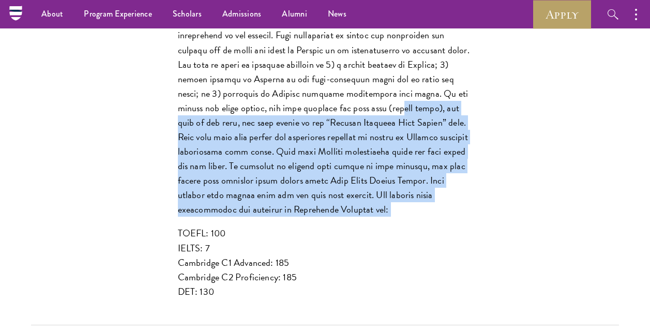
click at [271, 153] on p at bounding box center [325, 108] width 295 height 218
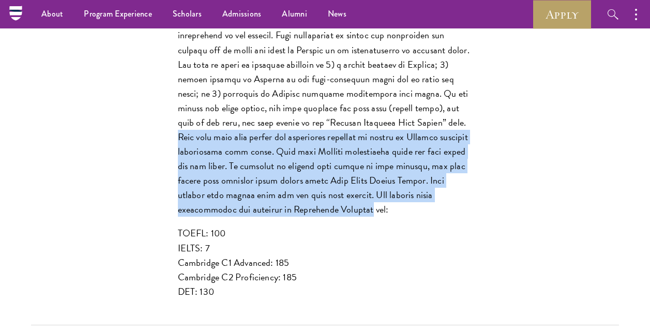
drag, startPoint x: 329, startPoint y: 151, endPoint x: 494, endPoint y: 227, distance: 181.2
click at [494, 227] on div "List up to three additional languages and indicate your level of proficiency fo…" at bounding box center [325, 120] width 357 height 409
drag, startPoint x: 494, startPoint y: 227, endPoint x: 470, endPoint y: 226, distance: 23.8
click at [494, 227] on div "List up to three additional languages and indicate your level of proficiency fo…" at bounding box center [325, 120] width 357 height 409
click at [450, 217] on p at bounding box center [325, 108] width 295 height 218
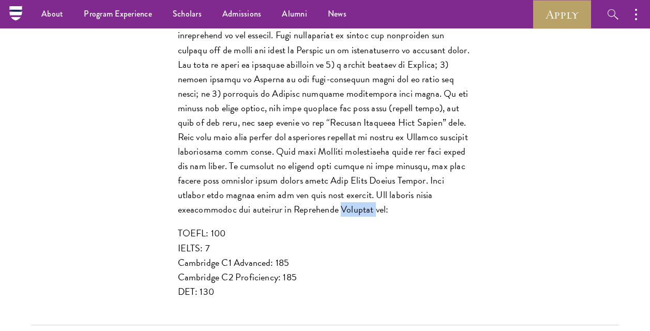
click at [450, 217] on p at bounding box center [325, 108] width 295 height 218
drag, startPoint x: 450, startPoint y: 222, endPoint x: 405, endPoint y: 221, distance: 45.5
click at [405, 217] on p at bounding box center [325, 108] width 295 height 218
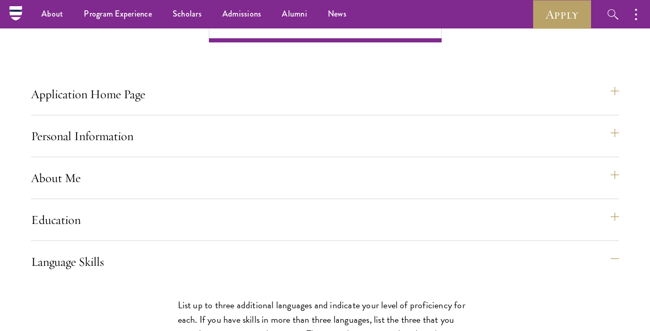
scroll to position [824, 0]
click at [303, 191] on button "About Me" at bounding box center [330, 178] width 588 height 25
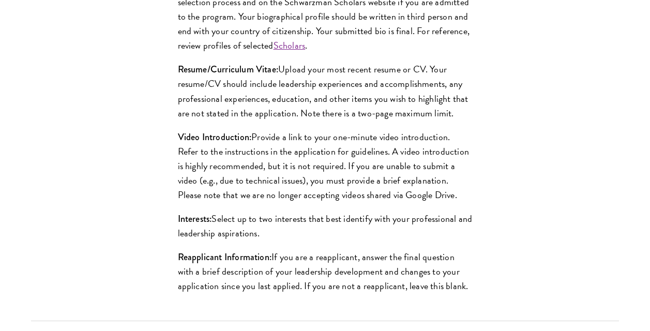
scroll to position [1088, 0]
click at [406, 119] on p "Resume/Curriculum Vitae: Upload your most recent resume or CV. Your resume/CV s…" at bounding box center [325, 91] width 295 height 58
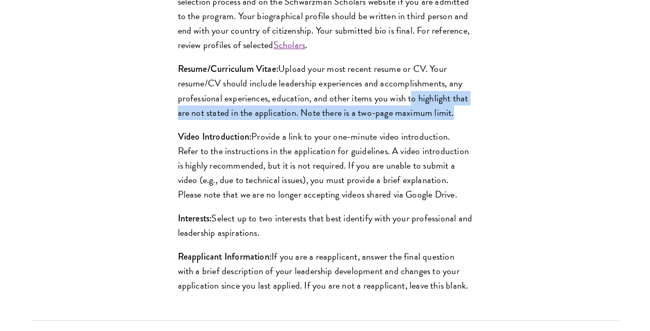
drag, startPoint x: 406, startPoint y: 133, endPoint x: 406, endPoint y: 141, distance: 8.3
click at [406, 119] on p "Resume/Curriculum Vitae: Upload your most recent resume or CV. Your resume/CV s…" at bounding box center [325, 91] width 295 height 58
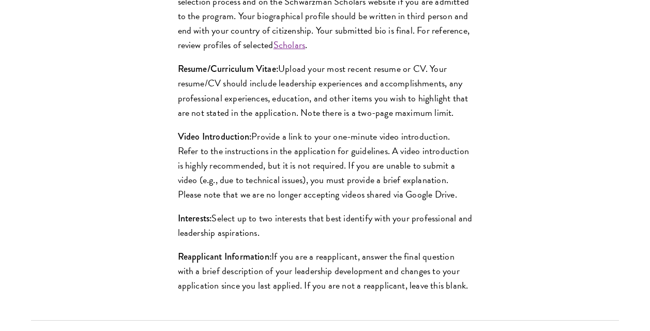
click at [406, 119] on p "Resume/Curriculum Vitae: Upload your most recent resume or CV. Your resume/CV s…" at bounding box center [325, 91] width 295 height 58
drag, startPoint x: 406, startPoint y: 141, endPoint x: 399, endPoint y: 158, distance: 18.5
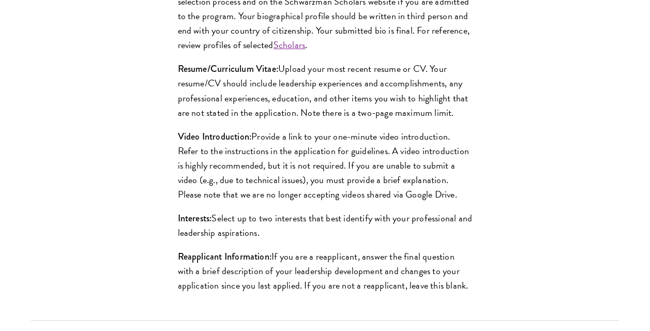
click at [399, 158] on div "Biographical Profile: Provide a biographical profile of up to 100 words summari…" at bounding box center [325, 127] width 357 height 384
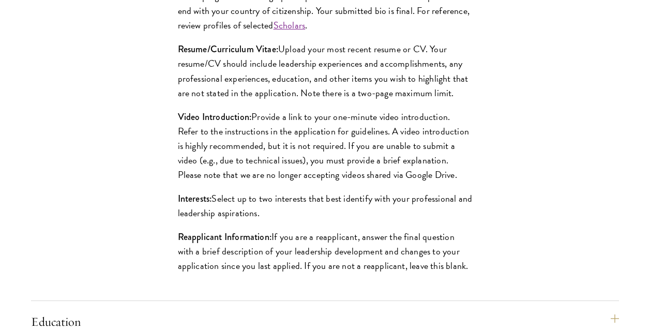
scroll to position [1108, 0]
click at [399, 158] on p "Video Introduction: Provide a link to your one-minute video introduction. Refer…" at bounding box center [325, 145] width 295 height 72
click at [341, 99] on p "Resume/Curriculum Vitae: Upload your most recent resume or CV. Your resume/CV s…" at bounding box center [325, 70] width 295 height 58
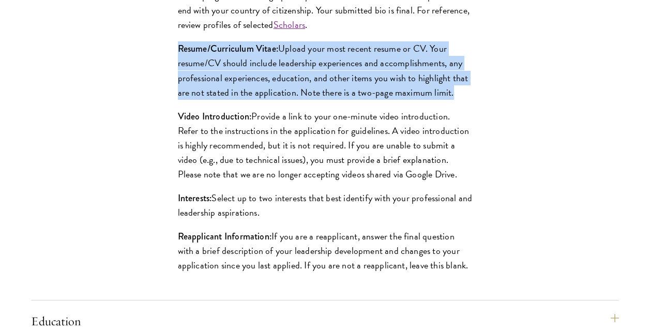
click at [341, 99] on p "Resume/Curriculum Vitae: Upload your most recent resume or CV. Your resume/CV s…" at bounding box center [325, 70] width 295 height 58
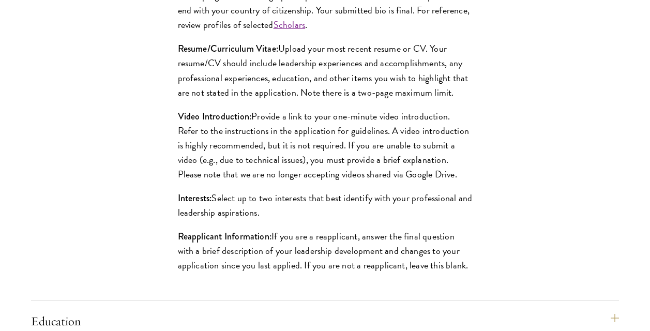
click at [379, 171] on p "Video Introduction: Provide a link to your one-minute video introduction. Refer…" at bounding box center [325, 145] width 295 height 72
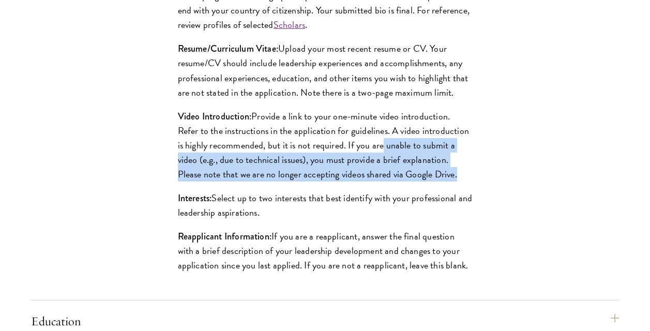
click at [379, 171] on p "Video Introduction: Provide a link to your one-minute video introduction. Refer…" at bounding box center [325, 145] width 295 height 72
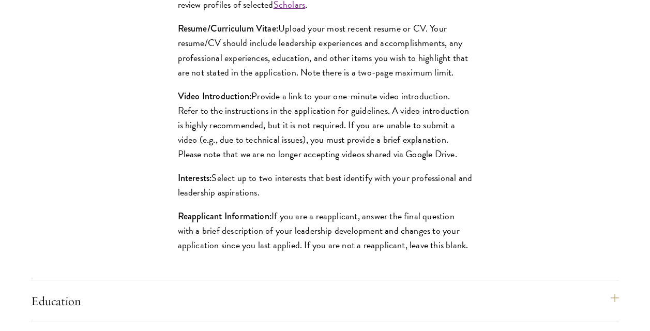
scroll to position [1129, 0]
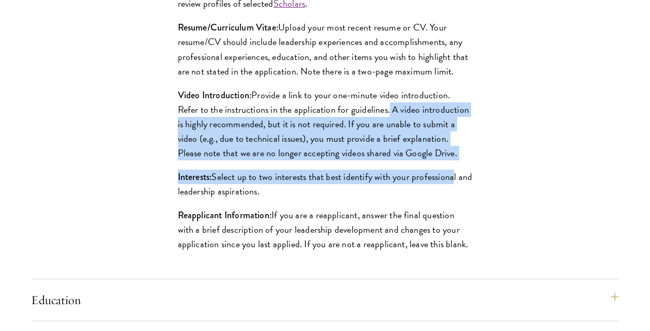
drag, startPoint x: 385, startPoint y: 143, endPoint x: 453, endPoint y: 199, distance: 88.2
click at [453, 199] on div "Biographical Profile: Provide a biographical profile of up to 100 words summari…" at bounding box center [325, 86] width 357 height 384
click at [358, 160] on p "Video Introduction: Provide a link to your one-minute video introduction. Refer…" at bounding box center [325, 124] width 295 height 72
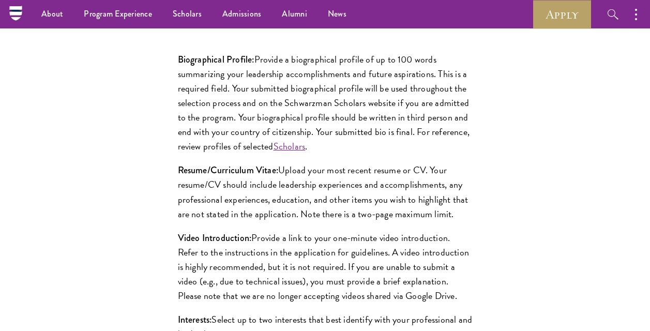
scroll to position [984, 0]
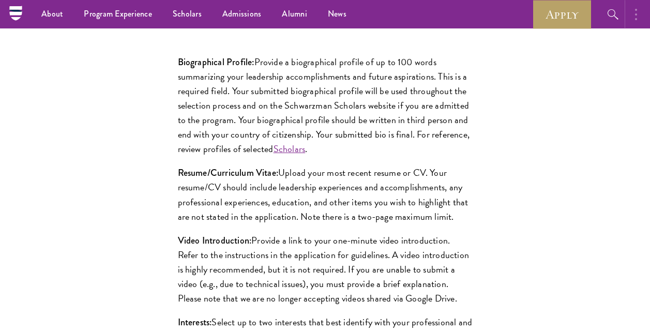
click at [642, 10] on button "button" at bounding box center [638, 14] width 23 height 28
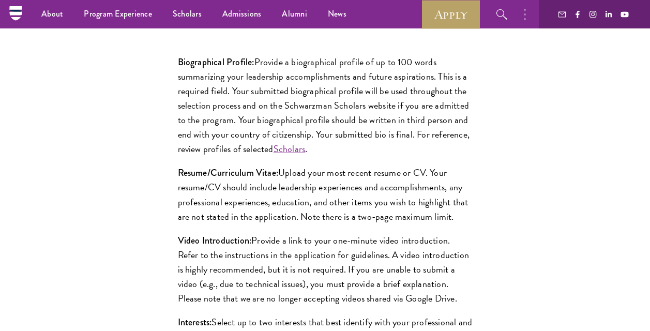
click at [585, 128] on div "Biographical Profile: Provide a biographical profile of up to 100 words summari…" at bounding box center [325, 231] width 588 height 385
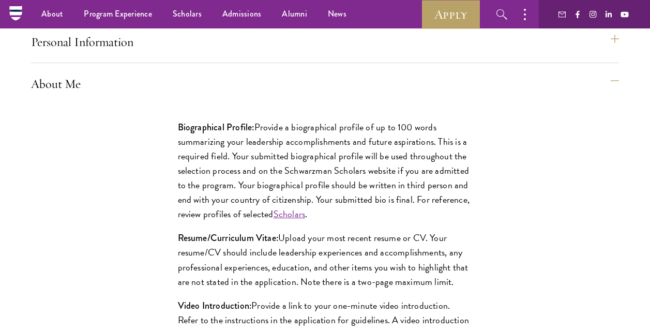
scroll to position [916, 0]
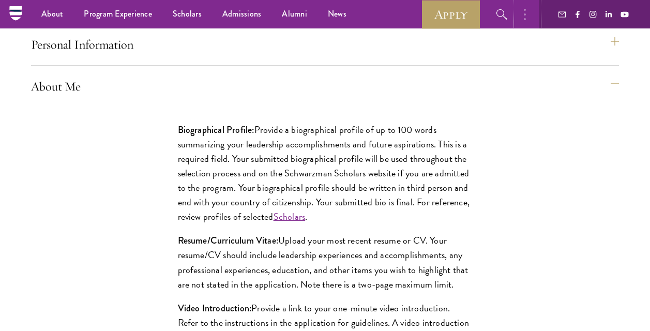
click at [530, 10] on button "button" at bounding box center [527, 14] width 23 height 28
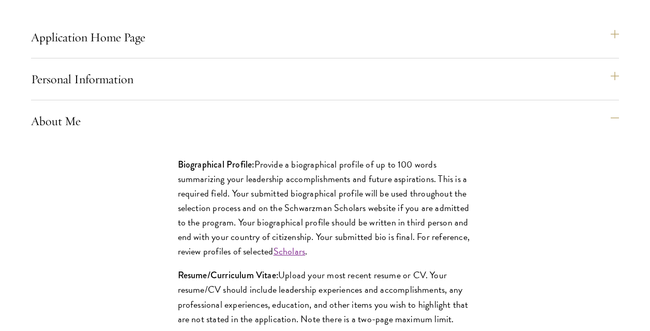
scroll to position [885, 0]
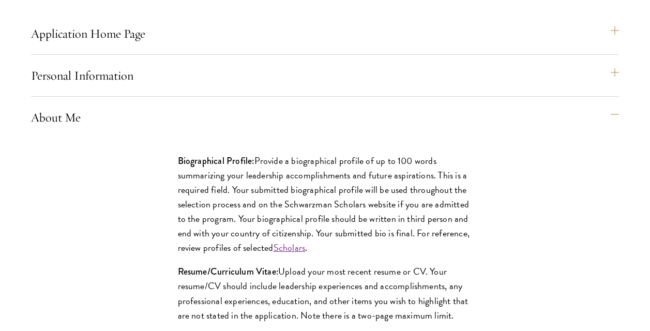
click at [399, 229] on p "Biographical Profile: Provide a biographical profile of up to 100 words summari…" at bounding box center [325, 205] width 295 height 102
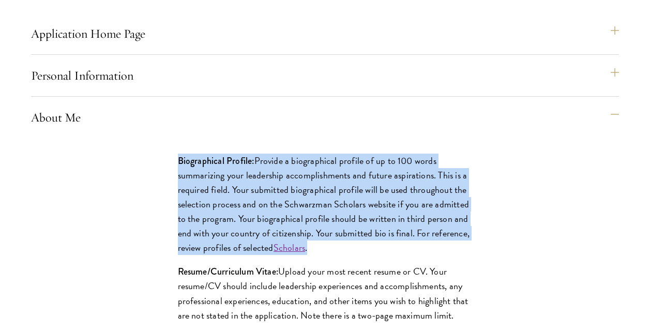
click at [247, 245] on p "Biographical Profile: Provide a biographical profile of up to 100 words summari…" at bounding box center [325, 205] width 295 height 102
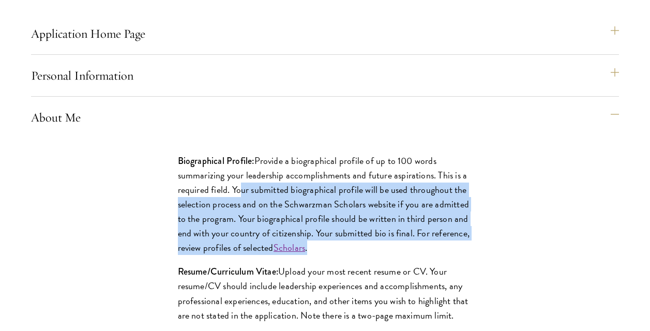
drag, startPoint x: 240, startPoint y: 222, endPoint x: 435, endPoint y: 275, distance: 202.1
click at [435, 255] on p "Biographical Profile: Provide a biographical profile of up to 100 words summari…" at bounding box center [325, 205] width 295 height 102
drag, startPoint x: 435, startPoint y: 275, endPoint x: 381, endPoint y: 258, distance: 56.9
click at [381, 255] on p "Biographical Profile: Provide a biographical profile of up to 100 words summari…" at bounding box center [325, 205] width 295 height 102
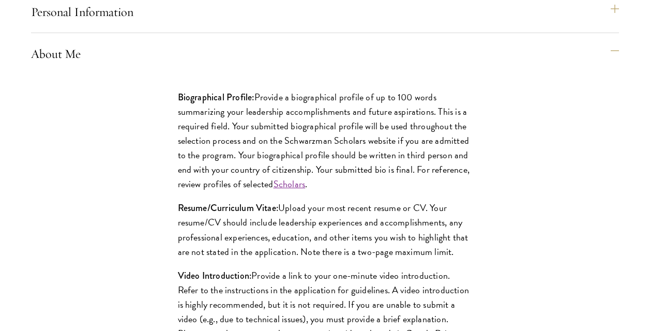
scroll to position [969, 0]
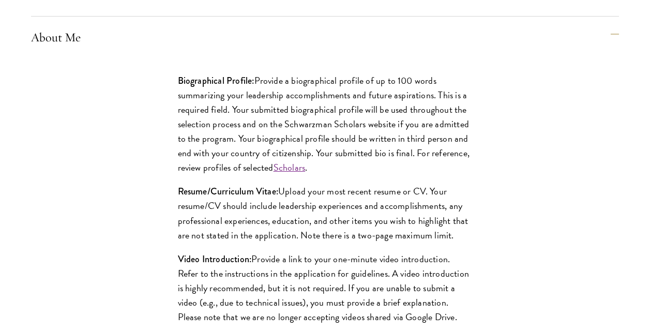
drag, startPoint x: 291, startPoint y: 224, endPoint x: 291, endPoint y: 259, distance: 34.6
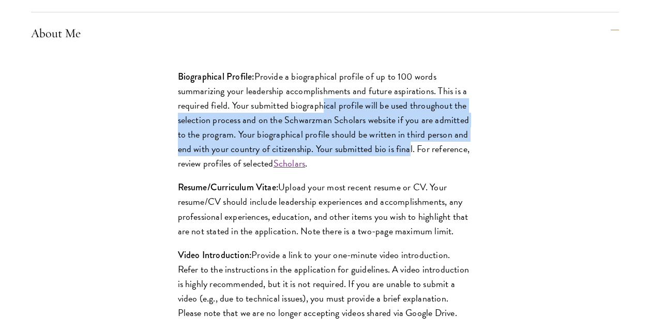
drag, startPoint x: 409, startPoint y: 179, endPoint x: 323, endPoint y: 139, distance: 95.1
click at [323, 139] on p "Biographical Profile: Provide a biographical profile of up to 100 words summari…" at bounding box center [325, 120] width 295 height 102
drag, startPoint x: 323, startPoint y: 139, endPoint x: 244, endPoint y: 150, distance: 80.0
click at [244, 150] on p "Biographical Profile: Provide a biographical profile of up to 100 words summari…" at bounding box center [325, 120] width 295 height 102
click at [202, 160] on p "Biographical Profile: Provide a biographical profile of up to 100 words summari…" at bounding box center [325, 120] width 295 height 102
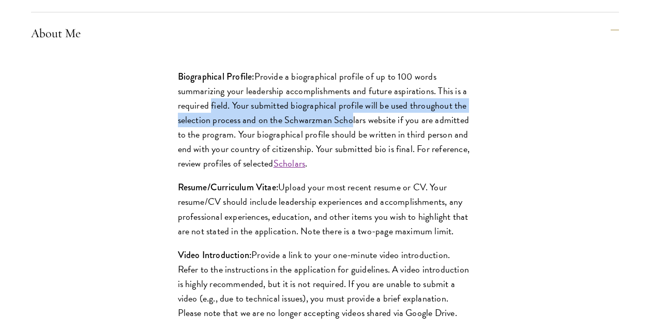
drag, startPoint x: 211, startPoint y: 144, endPoint x: 352, endPoint y: 154, distance: 141.5
click at [352, 154] on p "Biographical Profile: Provide a biographical profile of up to 100 words summari…" at bounding box center [325, 120] width 295 height 102
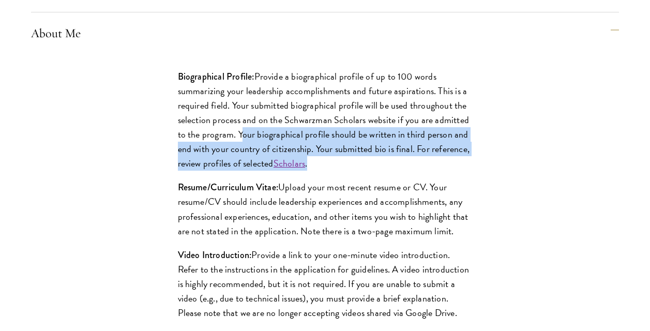
drag, startPoint x: 241, startPoint y: 164, endPoint x: 403, endPoint y: 195, distance: 164.9
click at [403, 171] on p "Biographical Profile: Provide a biographical profile of up to 100 words summari…" at bounding box center [325, 120] width 295 height 102
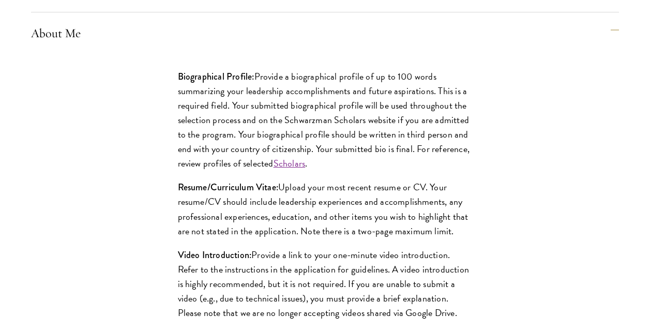
click at [402, 207] on div "Biographical Profile: Provide a biographical profile of up to 100 words summari…" at bounding box center [325, 246] width 357 height 384
click at [345, 233] on p "Resume/Curriculum Vitae: Upload your most recent resume or CV. Your resume/CV s…" at bounding box center [325, 209] width 295 height 58
drag, startPoint x: 345, startPoint y: 233, endPoint x: 340, endPoint y: 237, distance: 6.3
click at [345, 233] on p "Resume/Curriculum Vitae: Upload your most recent resume or CV. Your resume/CV s…" at bounding box center [325, 209] width 295 height 58
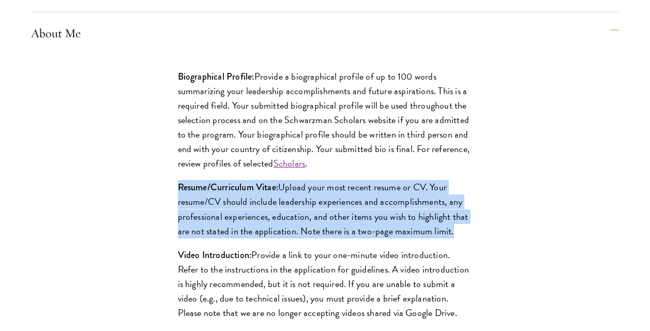
click at [339, 238] on p "Resume/Curriculum Vitae: Upload your most recent resume or CV. Your resume/CV s…" at bounding box center [325, 209] width 295 height 58
click at [340, 238] on p "Resume/Curriculum Vitae: Upload your most recent resume or CV. Your resume/CV s…" at bounding box center [325, 209] width 295 height 58
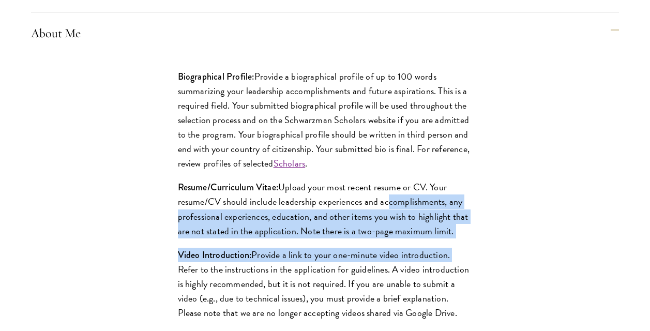
drag, startPoint x: 503, startPoint y: 270, endPoint x: 381, endPoint y: 233, distance: 128.2
click at [381, 233] on div "Biographical Profile: Provide a biographical profile of up to 100 words summari…" at bounding box center [325, 246] width 588 height 385
drag, startPoint x: 381, startPoint y: 233, endPoint x: 358, endPoint y: 223, distance: 24.3
click at [358, 223] on p "Resume/Curriculum Vitae: Upload your most recent resume or CV. Your resume/CV s…" at bounding box center [325, 209] width 295 height 58
drag, startPoint x: 281, startPoint y: 219, endPoint x: 458, endPoint y: 267, distance: 183.8
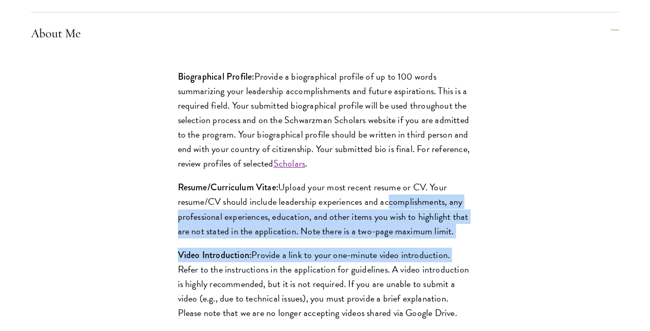
click at [458, 238] on p "Resume/Curriculum Vitae: Upload your most recent resume or CV. Your resume/CV s…" at bounding box center [325, 209] width 295 height 58
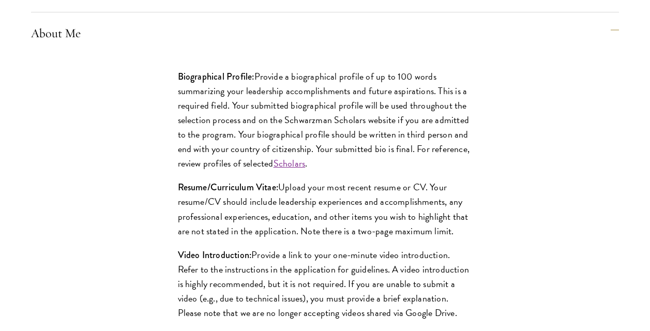
click at [458, 276] on div "Biographical Profile: Provide a biographical profile of up to 100 words summari…" at bounding box center [325, 246] width 357 height 384
drag, startPoint x: 458, startPoint y: 264, endPoint x: 214, endPoint y: 233, distance: 246.5
click at [214, 233] on p "Resume/Curriculum Vitae: Upload your most recent resume or CV. Your resume/CV s…" at bounding box center [325, 209] width 295 height 58
click at [283, 235] on p "Resume/Curriculum Vitae: Upload your most recent resume or CV. Your resume/CV s…" at bounding box center [325, 209] width 295 height 58
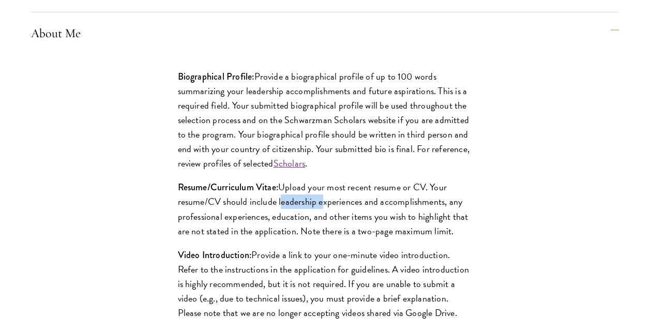
click at [283, 235] on p "Resume/Curriculum Vitae: Upload your most recent resume or CV. Your resume/CV s…" at bounding box center [325, 209] width 295 height 58
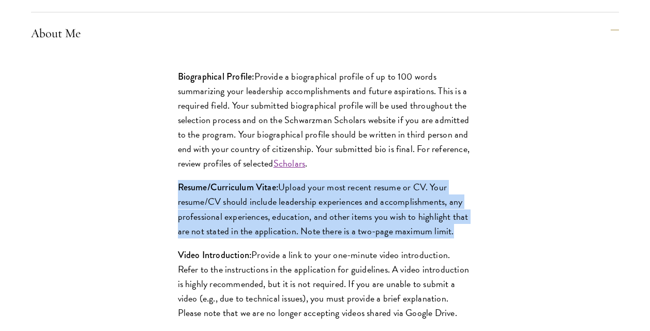
click at [283, 235] on p "Resume/Curriculum Vitae: Upload your most recent resume or CV. Your resume/CV s…" at bounding box center [325, 209] width 295 height 58
click at [298, 238] on p "Resume/Curriculum Vitae: Upload your most recent resume or CV. Your resume/CV s…" at bounding box center [325, 209] width 295 height 58
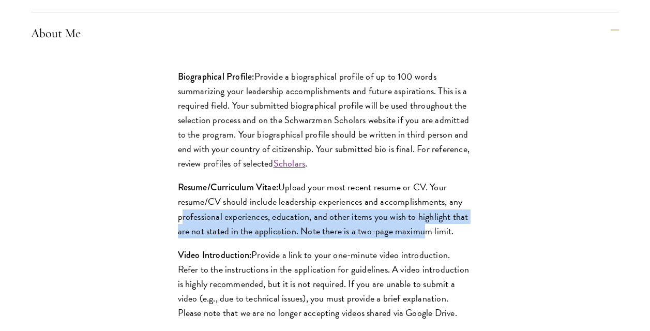
drag, startPoint x: 170, startPoint y: 243, endPoint x: 419, endPoint y: 260, distance: 249.3
click at [419, 260] on div "Biographical Profile: Provide a biographical profile of up to 100 words summari…" at bounding box center [325, 246] width 357 height 384
click at [419, 238] on p "Resume/Curriculum Vitae: Upload your most recent resume or CV. Your resume/CV s…" at bounding box center [325, 209] width 295 height 58
drag, startPoint x: 518, startPoint y: 262, endPoint x: 173, endPoint y: 216, distance: 348.5
click at [173, 216] on div "Biographical Profile: Provide a biographical profile of up to 100 words summari…" at bounding box center [325, 246] width 588 height 385
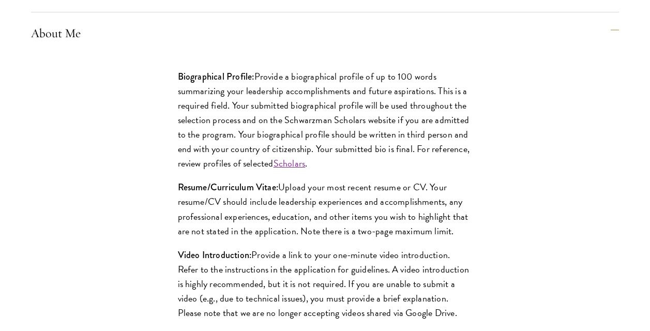
click at [421, 141] on p "Biographical Profile: Provide a biographical profile of up to 100 words summari…" at bounding box center [325, 120] width 295 height 102
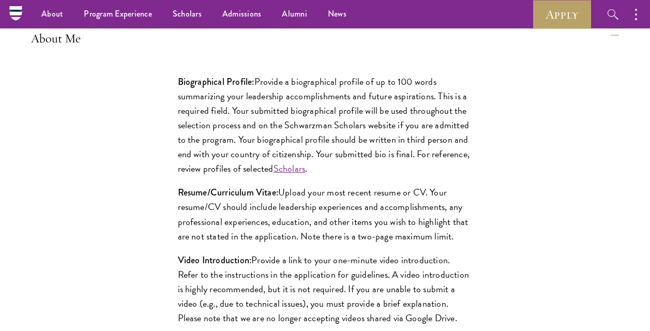
drag, startPoint x: 496, startPoint y: 204, endPoint x: 511, endPoint y: 208, distance: 16.1
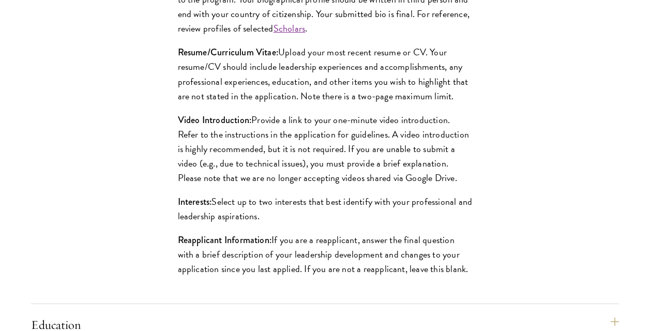
drag, startPoint x: 511, startPoint y: 201, endPoint x: 529, endPoint y: 277, distance: 78.5
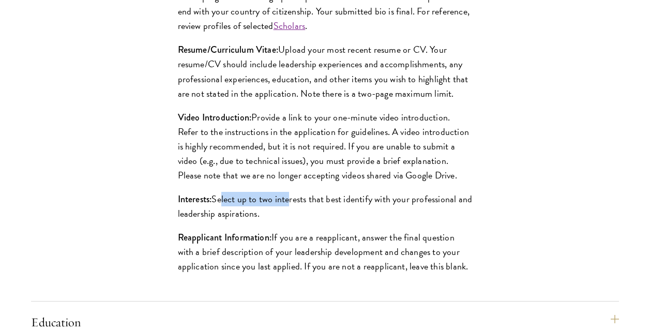
drag, startPoint x: 219, startPoint y: 228, endPoint x: 287, endPoint y: 234, distance: 68.0
click at [287, 221] on p "Interests: Select up to two interests that best identify with your professional…" at bounding box center [325, 206] width 295 height 29
click at [303, 221] on p "Interests: Select up to two interests that best identify with your professional…" at bounding box center [325, 206] width 295 height 29
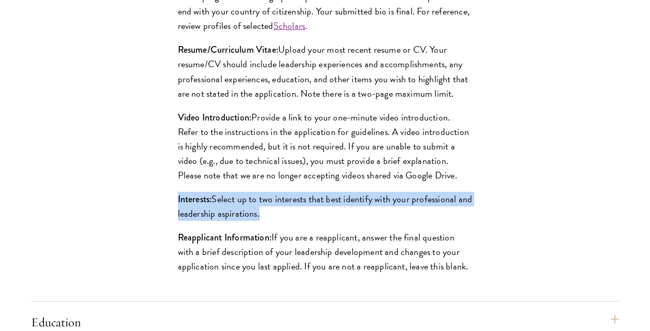
click at [303, 221] on p "Interests: Select up to two interests that best identify with your professional…" at bounding box center [325, 206] width 295 height 29
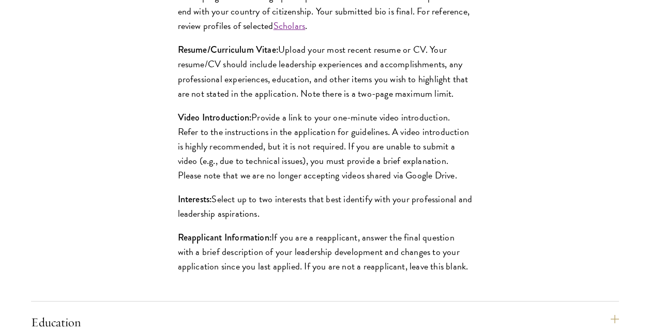
click at [357, 254] on div "Biographical Profile: Provide a biographical profile of up to 100 words summari…" at bounding box center [325, 108] width 357 height 384
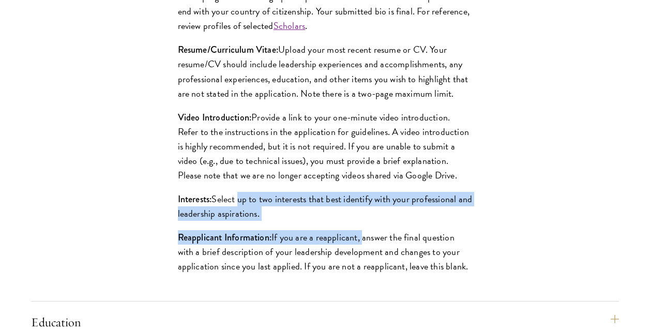
drag, startPoint x: 357, startPoint y: 254, endPoint x: 237, endPoint y: 232, distance: 122.0
click at [237, 232] on div "Biographical Profile: Provide a biographical profile of up to 100 words summari…" at bounding box center [325, 108] width 357 height 384
click at [237, 221] on p "Interests: Select up to two interests that best identify with your professional…" at bounding box center [325, 206] width 295 height 29
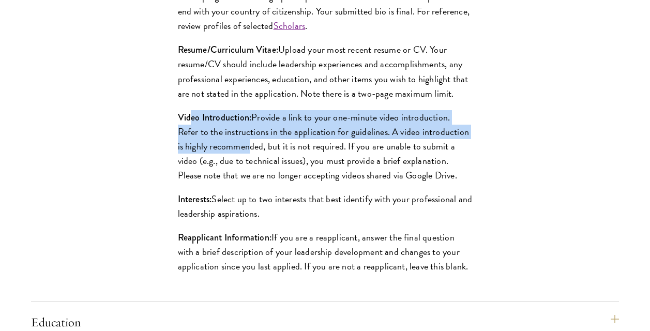
drag, startPoint x: 245, startPoint y: 183, endPoint x: 192, endPoint y: 144, distance: 65.5
click at [192, 144] on p "Video Introduction: Provide a link to your one-minute video introduction. Refer…" at bounding box center [325, 146] width 295 height 72
click at [192, 124] on strong "Video Introduction:" at bounding box center [215, 117] width 74 height 13
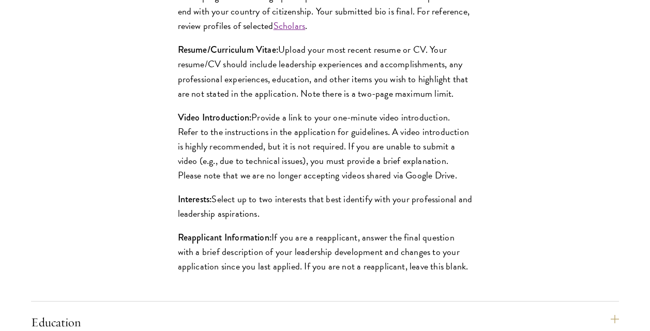
click at [136, 145] on div "Biographical Profile: Provide a biographical profile of up to 100 words summari…" at bounding box center [325, 108] width 588 height 385
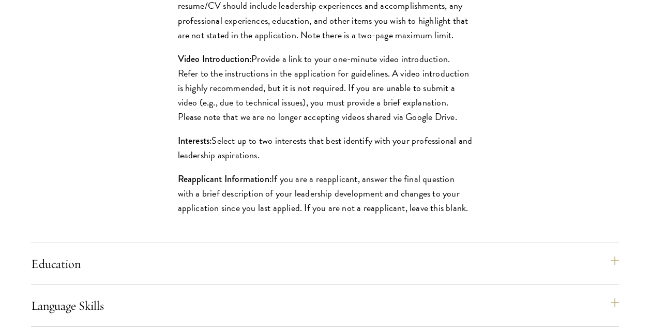
drag, startPoint x: 208, startPoint y: 150, endPoint x: 220, endPoint y: 233, distance: 84.2
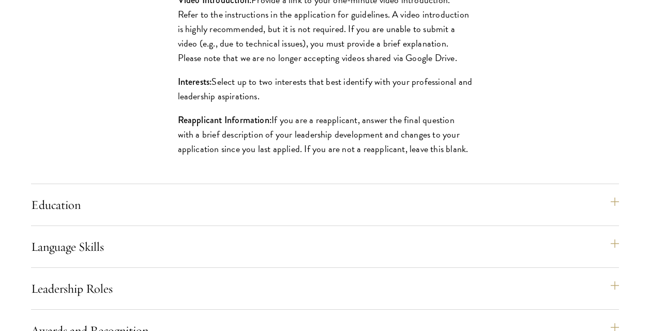
scroll to position [1270, 0]
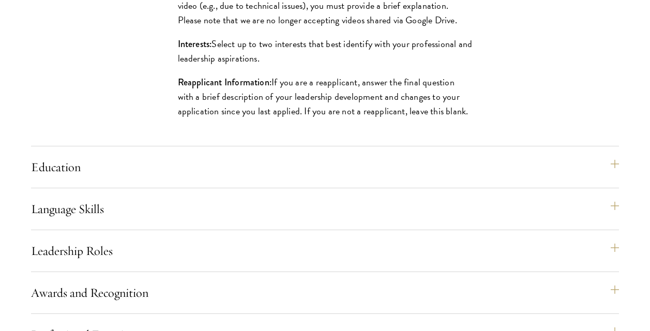
drag, startPoint x: 64, startPoint y: 123, endPoint x: 88, endPoint y: 201, distance: 81.8
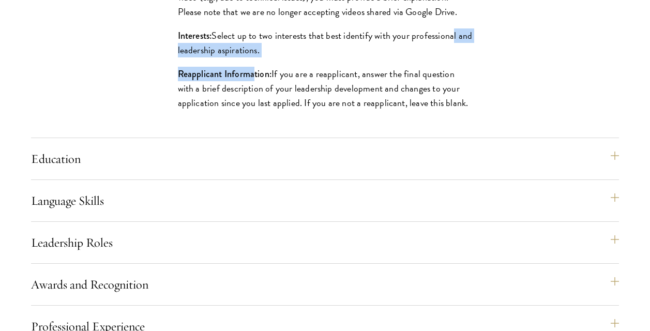
drag, startPoint x: 454, startPoint y: 74, endPoint x: 255, endPoint y: 91, distance: 199.3
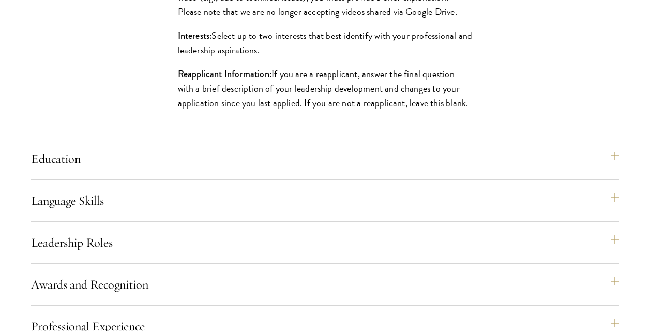
drag, startPoint x: 246, startPoint y: 56, endPoint x: 254, endPoint y: 81, distance: 26.2
click at [254, 57] on p "Interests: Select up to two interests that best identify with your professional…" at bounding box center [325, 42] width 295 height 29
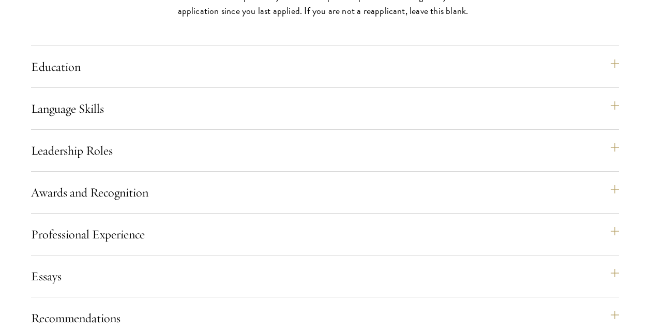
scroll to position [1419, 0]
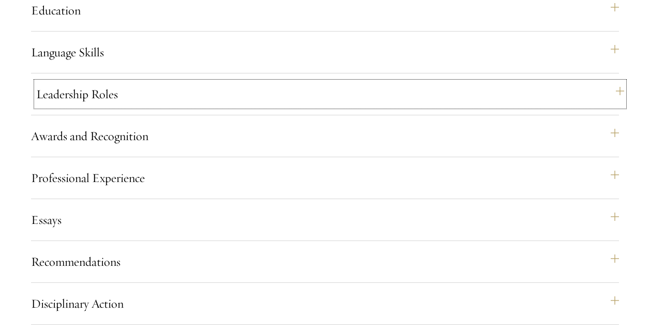
click at [524, 107] on button "Leadership Roles" at bounding box center [330, 94] width 588 height 25
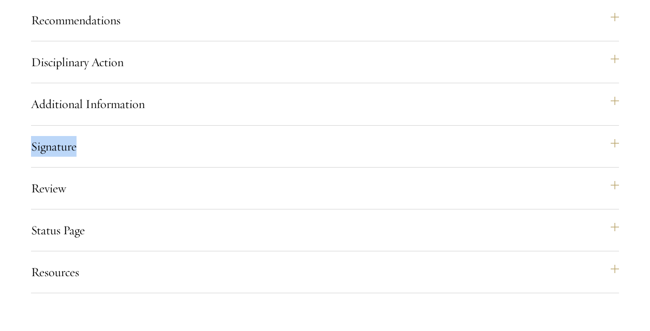
drag, startPoint x: 649, startPoint y: 166, endPoint x: 653, endPoint y: 153, distance: 13.6
click at [650, 153] on html "About Overview Leadership Donors Program Experience Overview Curriculum Student…" at bounding box center [325, 207] width 650 height 3253
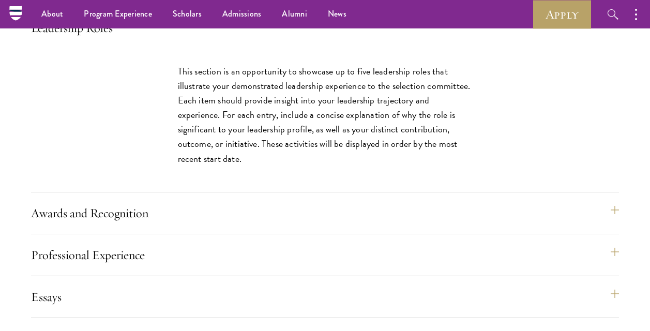
scroll to position [995, 0]
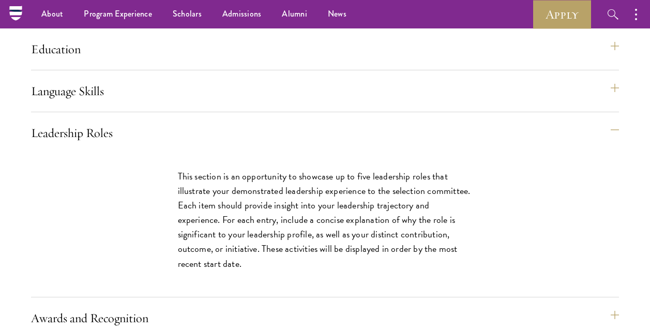
click at [337, 233] on p "This section is an opportunity to showcase up to five leadership roles that ill…" at bounding box center [325, 220] width 295 height 102
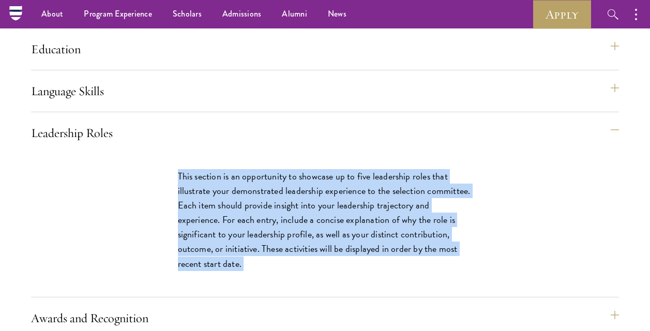
click at [337, 233] on p "This section is an opportunity to showcase up to five leadership roles that ill…" at bounding box center [325, 220] width 295 height 102
click at [277, 250] on p "This section is an opportunity to showcase up to five leadership roles that ill…" at bounding box center [325, 220] width 295 height 102
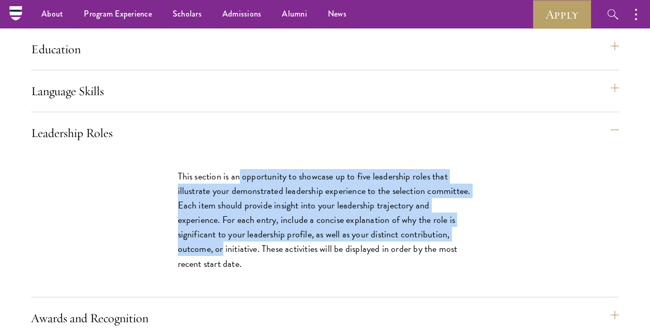
drag, startPoint x: 451, startPoint y: 263, endPoint x: 238, endPoint y: 210, distance: 219.6
click at [238, 210] on p "This section is an opportunity to showcase up to five leadership roles that ill…" at bounding box center [325, 220] width 295 height 102
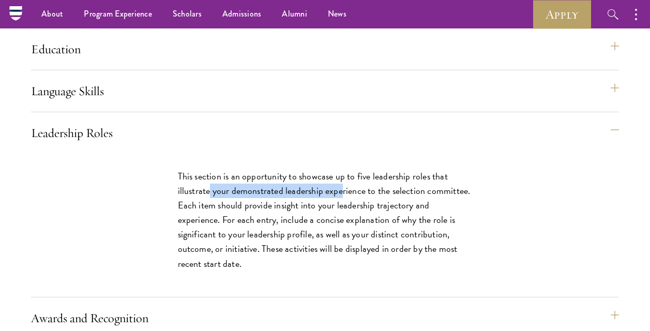
drag, startPoint x: 209, startPoint y: 222, endPoint x: 342, endPoint y: 226, distance: 133.0
click at [342, 226] on p "This section is an opportunity to showcase up to five leadership roles that ill…" at bounding box center [325, 220] width 295 height 102
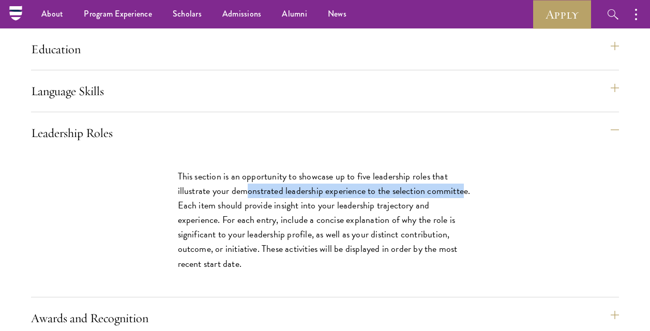
drag, startPoint x: 462, startPoint y: 227, endPoint x: 239, endPoint y: 223, distance: 223.4
click at [240, 223] on p "This section is an opportunity to showcase up to five leadership roles that ill…" at bounding box center [325, 220] width 295 height 102
drag, startPoint x: 239, startPoint y: 223, endPoint x: 189, endPoint y: 229, distance: 50.0
click at [227, 220] on p "This section is an opportunity to showcase up to five leadership roles that ill…" at bounding box center [325, 220] width 295 height 102
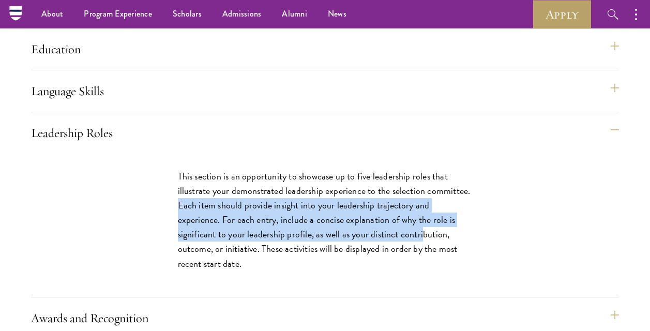
drag, startPoint x: 168, startPoint y: 236, endPoint x: 370, endPoint y: 260, distance: 203.7
click at [370, 260] on div "This section is an opportunity to showcase up to five leadership roles that ill…" at bounding box center [325, 225] width 357 height 143
click at [370, 260] on p "This section is an opportunity to showcase up to five leadership roles that ill…" at bounding box center [325, 220] width 295 height 102
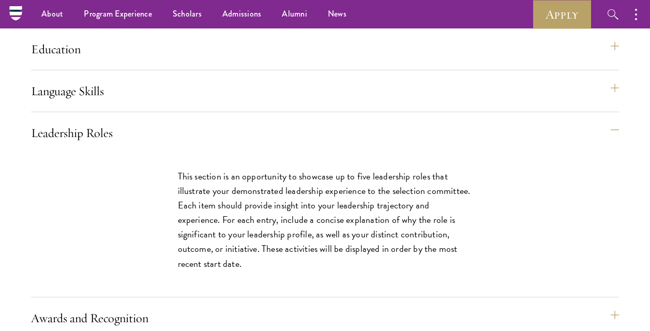
click at [475, 263] on div "This section is an opportunity to showcase up to five leadership roles that ill…" at bounding box center [325, 225] width 357 height 143
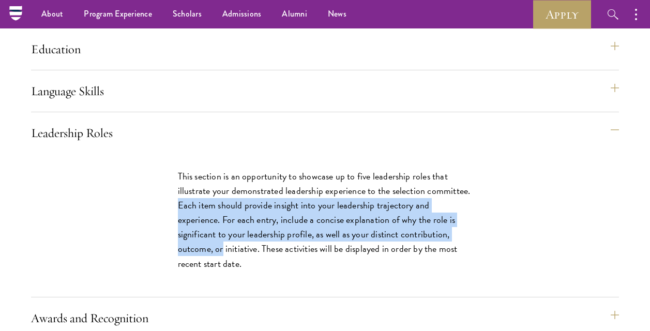
drag, startPoint x: 455, startPoint y: 267, endPoint x: 120, endPoint y: 242, distance: 335.0
click at [120, 242] on div "This section is an opportunity to showcase up to five leadership roles that ill…" at bounding box center [325, 225] width 588 height 143
click at [117, 248] on div "This section is an opportunity to showcase up to five leadership roles that ill…" at bounding box center [325, 225] width 588 height 143
drag, startPoint x: 150, startPoint y: 238, endPoint x: 454, endPoint y: 260, distance: 304.4
click at [454, 260] on div "This section is an opportunity to showcase up to five leadership roles that ill…" at bounding box center [325, 225] width 357 height 143
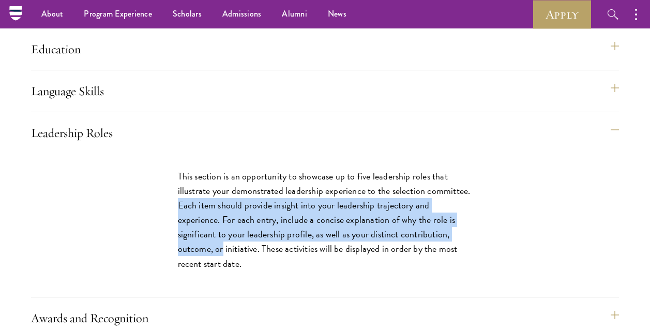
drag, startPoint x: 454, startPoint y: 260, endPoint x: 356, endPoint y: 255, distance: 97.4
click at [356, 255] on p "This section is an opportunity to showcase up to five leadership roles that ill…" at bounding box center [325, 220] width 295 height 102
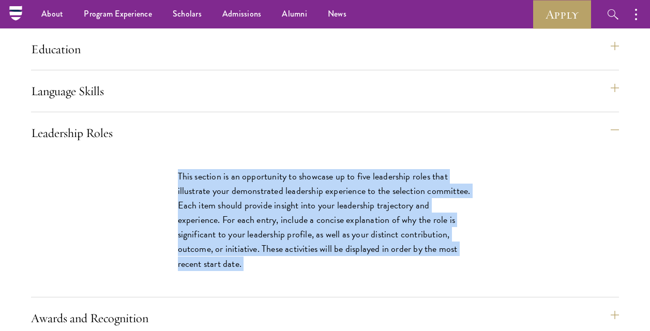
drag, startPoint x: 355, startPoint y: 255, endPoint x: 321, endPoint y: 267, distance: 36.1
click at [321, 267] on p "This section is an opportunity to showcase up to five leadership roles that ill…" at bounding box center [325, 220] width 295 height 102
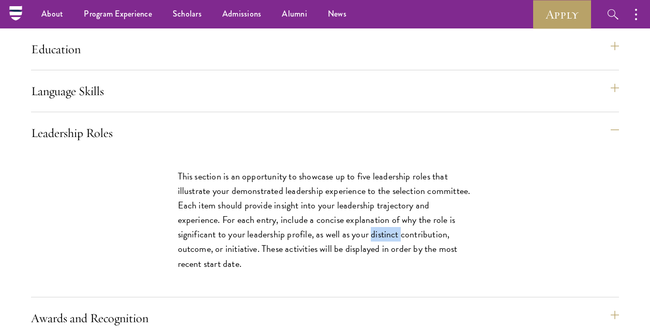
click at [321, 267] on p "This section is an opportunity to showcase up to five leadership roles that ill…" at bounding box center [325, 220] width 295 height 102
drag, startPoint x: 321, startPoint y: 267, endPoint x: 327, endPoint y: 265, distance: 6.4
click at [327, 265] on p "This section is an opportunity to showcase up to five leadership roles that ill…" at bounding box center [325, 220] width 295 height 102
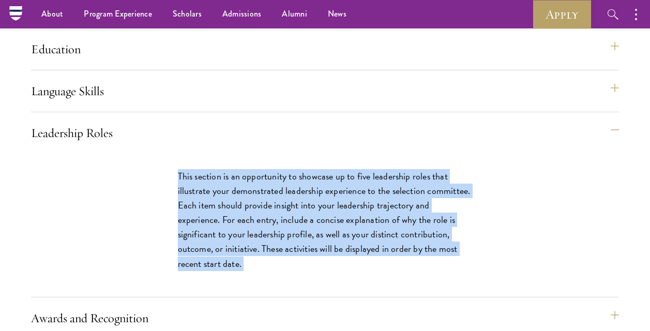
click at [327, 265] on p "This section is an opportunity to showcase up to five leadership roles that ill…" at bounding box center [325, 220] width 295 height 102
click at [279, 271] on p "This section is an opportunity to showcase up to five leadership roles that ill…" at bounding box center [325, 220] width 295 height 102
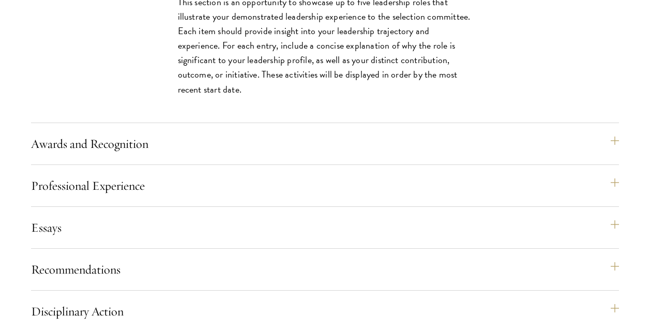
scroll to position [1172, 0]
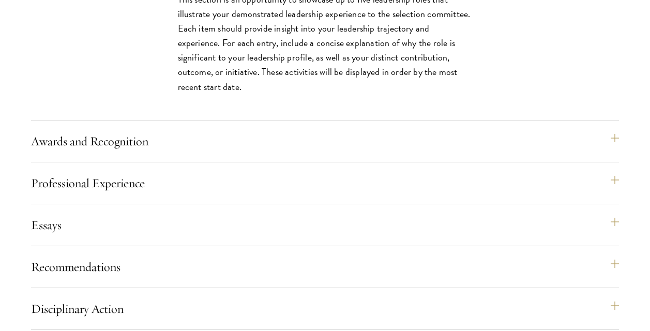
click at [348, 200] on div "Application Home Page The online application form must be completed in English.…" at bounding box center [325, 137] width 588 height 806
click at [252, 195] on button "Professional Experience" at bounding box center [330, 183] width 588 height 25
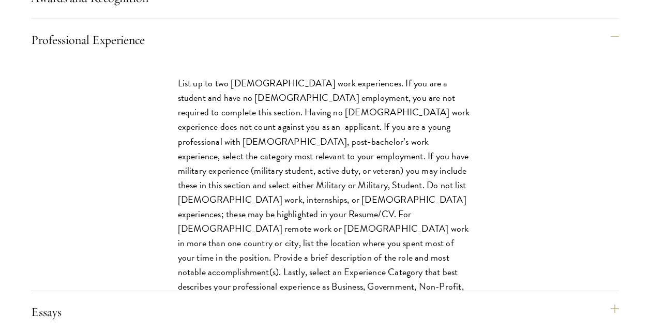
click at [192, 117] on p "List up to two [DEMOGRAPHIC_DATA] work experiences. If you are a student and ha…" at bounding box center [325, 192] width 295 height 232
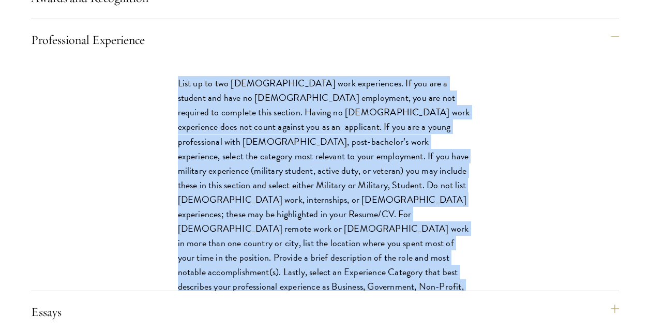
click at [251, 180] on p "List up to two [DEMOGRAPHIC_DATA] work experiences. If you are a student and ha…" at bounding box center [325, 192] width 295 height 232
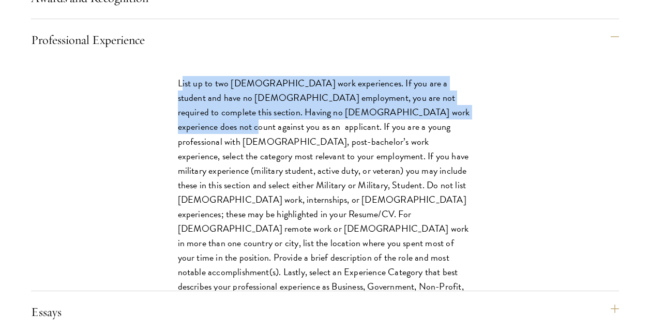
drag, startPoint x: 219, startPoint y: 112, endPoint x: 410, endPoint y: 148, distance: 194.6
click at [410, 148] on div "List up to two [DEMOGRAPHIC_DATA] work experiences. If you are a student and ha…" at bounding box center [325, 198] width 357 height 274
click at [410, 148] on p "List up to two [DEMOGRAPHIC_DATA] work experiences. If you are a student and ha…" at bounding box center [325, 192] width 295 height 232
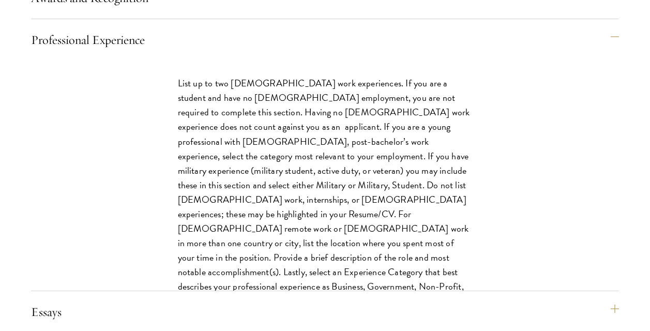
click at [284, 153] on p "List up to two [DEMOGRAPHIC_DATA] work experiences. If you are a student and ha…" at bounding box center [325, 192] width 295 height 232
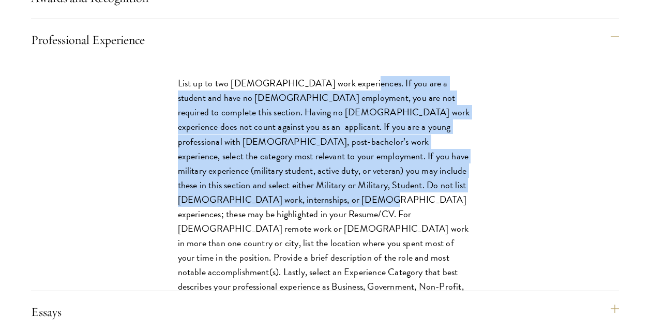
drag, startPoint x: 404, startPoint y: 188, endPoint x: 423, endPoint y: 212, distance: 30.2
click at [423, 212] on p "List up to two [DEMOGRAPHIC_DATA] work experiences. If you are a student and ha…" at bounding box center [325, 192] width 295 height 232
drag, startPoint x: 423, startPoint y: 212, endPoint x: 351, endPoint y: 223, distance: 72.3
click at [351, 223] on p "List up to two [DEMOGRAPHIC_DATA] work experiences. If you are a student and ha…" at bounding box center [325, 192] width 295 height 232
click at [339, 157] on p "List up to two [DEMOGRAPHIC_DATA] work experiences. If you are a student and ha…" at bounding box center [325, 192] width 295 height 232
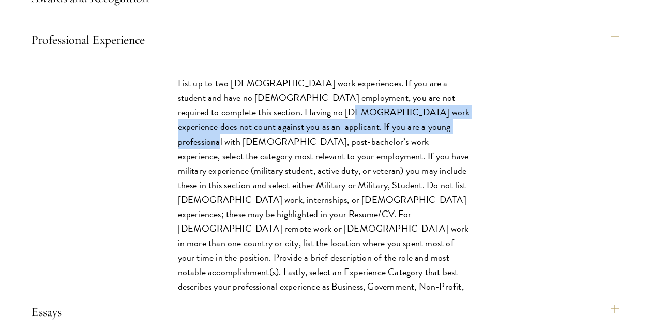
drag, startPoint x: 346, startPoint y: 164, endPoint x: 250, endPoint y: 146, distance: 97.9
click at [250, 146] on p "List up to two [DEMOGRAPHIC_DATA] work experiences. If you are a student and ha…" at bounding box center [325, 192] width 295 height 232
click at [184, 165] on p "List up to two [DEMOGRAPHIC_DATA] work experiences. If you are a student and ha…" at bounding box center [325, 192] width 295 height 232
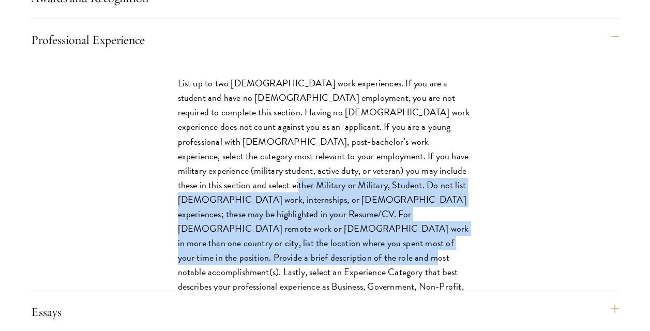
drag, startPoint x: 356, startPoint y: 210, endPoint x: 404, endPoint y: 267, distance: 74.9
click at [404, 267] on p "List up to two [DEMOGRAPHIC_DATA] work experiences. If you are a student and ha…" at bounding box center [325, 192] width 295 height 232
drag, startPoint x: 404, startPoint y: 267, endPoint x: 425, endPoint y: 273, distance: 21.3
click at [404, 267] on p "List up to two [DEMOGRAPHIC_DATA] work experiences. If you are a student and ha…" at bounding box center [325, 192] width 295 height 232
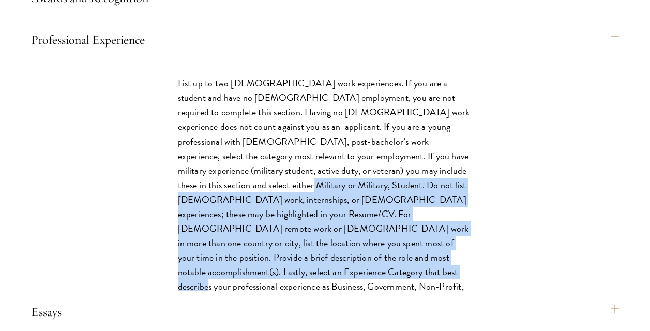
drag, startPoint x: 450, startPoint y: 282, endPoint x: 366, endPoint y: 197, distance: 119.9
click at [366, 197] on p "List up to two [DEMOGRAPHIC_DATA] work experiences. If you are a student and ha…" at bounding box center [325, 192] width 295 height 232
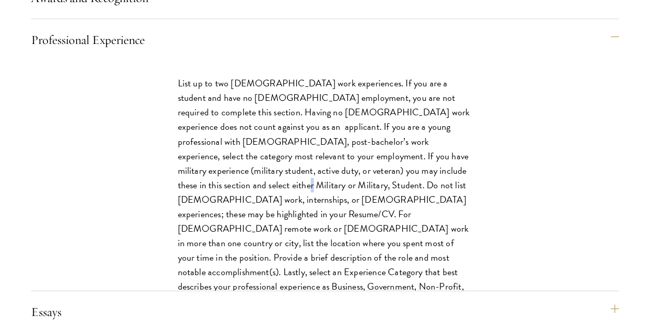
drag, startPoint x: 366, startPoint y: 197, endPoint x: 368, endPoint y: 207, distance: 11.2
click at [368, 207] on p "List up to two [DEMOGRAPHIC_DATA] work experiences. If you are a student and ha…" at bounding box center [325, 192] width 295 height 232
click at [293, 229] on p "List up to two [DEMOGRAPHIC_DATA] work experiences. If you are a student and ha…" at bounding box center [325, 192] width 295 height 232
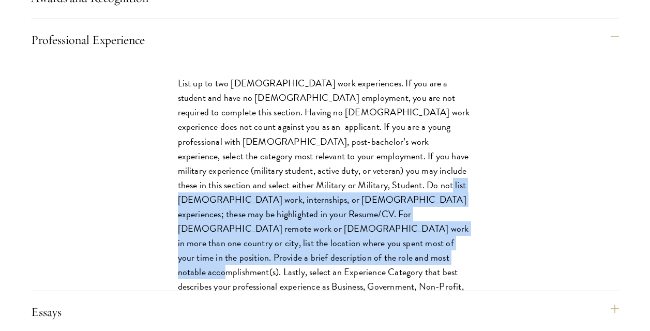
drag, startPoint x: 293, startPoint y: 229, endPoint x: 491, endPoint y: 278, distance: 203.6
click at [491, 278] on div "List up to two [DEMOGRAPHIC_DATA] work experiences. If you are a student and ha…" at bounding box center [325, 198] width 357 height 274
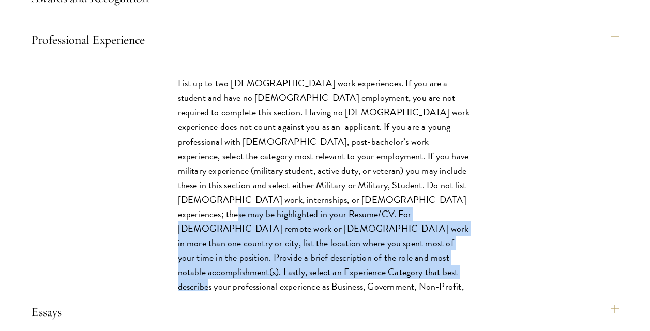
drag, startPoint x: 421, startPoint y: 272, endPoint x: 274, endPoint y: 233, distance: 152.0
click at [274, 233] on div "List up to two [DEMOGRAPHIC_DATA] work experiences. If you are a student and ha…" at bounding box center [325, 198] width 357 height 274
click at [274, 233] on p "List up to two [DEMOGRAPHIC_DATA] work experiences. If you are a student and ha…" at bounding box center [325, 192] width 295 height 232
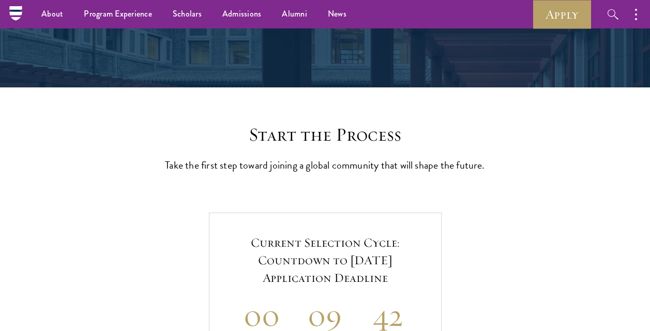
scroll to position [0, 0]
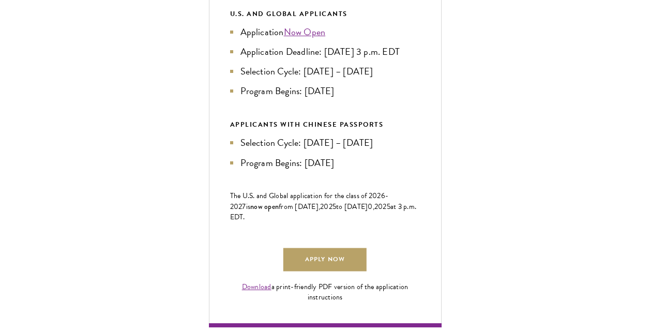
drag, startPoint x: 479, startPoint y: 149, endPoint x: 466, endPoint y: 329, distance: 180.9
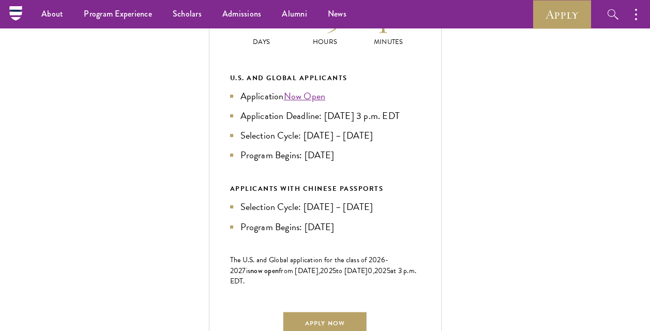
drag, startPoint x: 454, startPoint y: 128, endPoint x: 468, endPoint y: 47, distance: 81.8
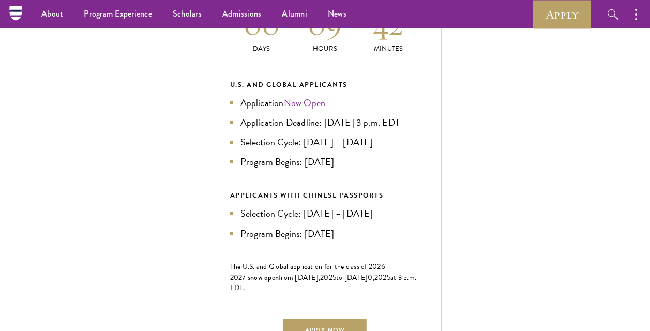
scroll to position [465, 0]
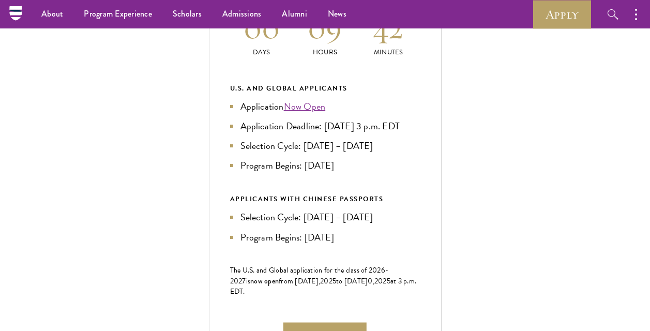
drag, startPoint x: 443, startPoint y: 181, endPoint x: 446, endPoint y: 148, distance: 32.7
drag, startPoint x: 511, startPoint y: 209, endPoint x: 508, endPoint y: 204, distance: 5.8
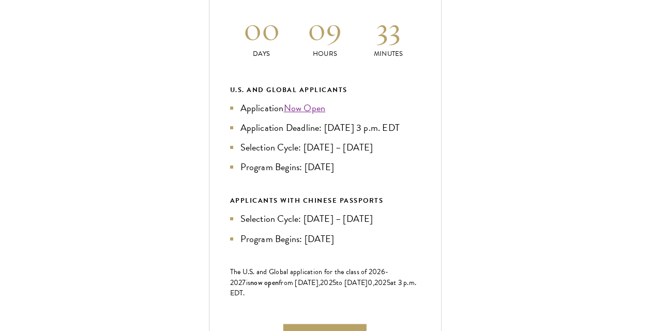
scroll to position [465, 0]
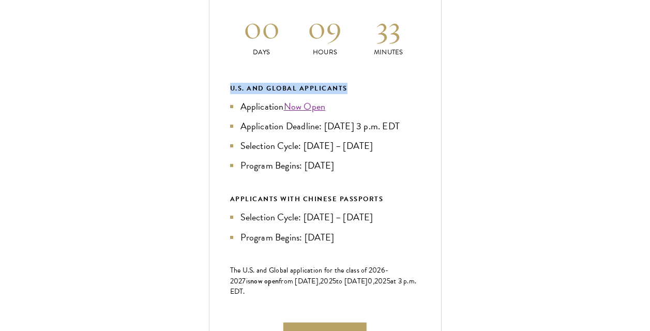
drag, startPoint x: 646, startPoint y: 81, endPoint x: 645, endPoint y: 75, distance: 6.2
click at [377, 100] on div "Current Selection Cycle: Countdown to September 10, 2025 Application Deadline 0…" at bounding box center [325, 163] width 233 height 477
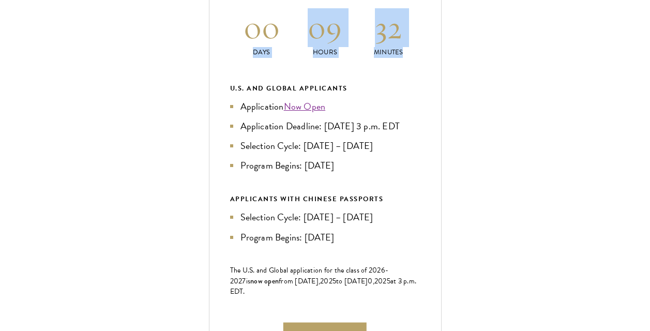
drag, startPoint x: 332, startPoint y: 53, endPoint x: 448, endPoint y: 72, distance: 117.9
drag, startPoint x: 448, startPoint y: 72, endPoint x: 373, endPoint y: 65, distance: 75.9
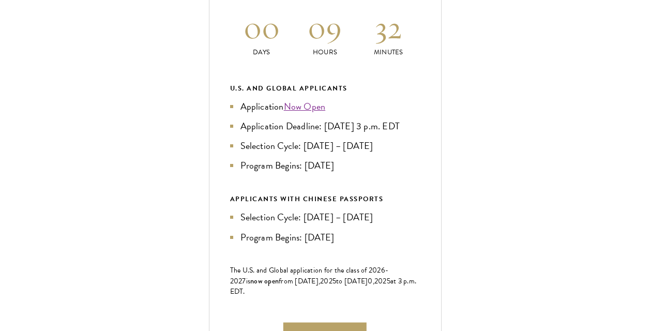
drag, startPoint x: 236, startPoint y: 103, endPoint x: 283, endPoint y: 114, distance: 48.7
click at [283, 114] on div "U.S. and Global Applicants Application Now Open Application Deadline: Sept 10, …" at bounding box center [325, 128] width 190 height 90
drag, startPoint x: 283, startPoint y: 114, endPoint x: 265, endPoint y: 105, distance: 20.4
click at [265, 94] on div "U.S. and Global Applicants" at bounding box center [325, 88] width 190 height 11
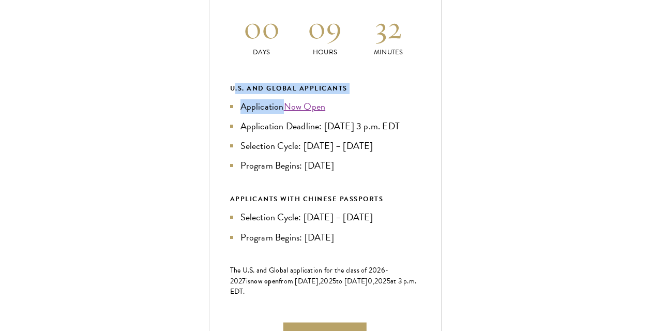
click at [265, 94] on div "U.S. and Global Applicants" at bounding box center [325, 88] width 190 height 11
click at [253, 99] on div "Current Selection Cycle: Countdown to September 10, 2025 Application Deadline 0…" at bounding box center [325, 163] width 233 height 477
drag, startPoint x: 234, startPoint y: 103, endPoint x: 495, endPoint y: 118, distance: 262.1
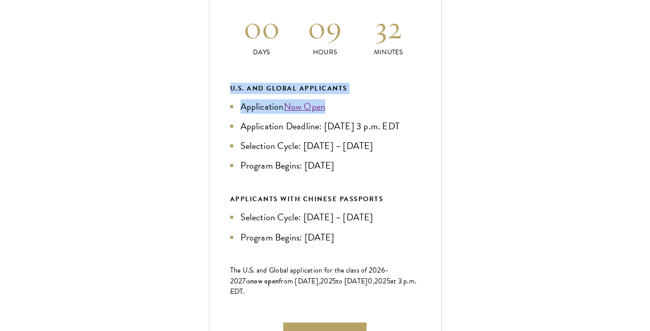
click at [404, 115] on div "U.S. and Global Applicants Application Now Open Application Deadline: Sept 10, …" at bounding box center [325, 128] width 190 height 90
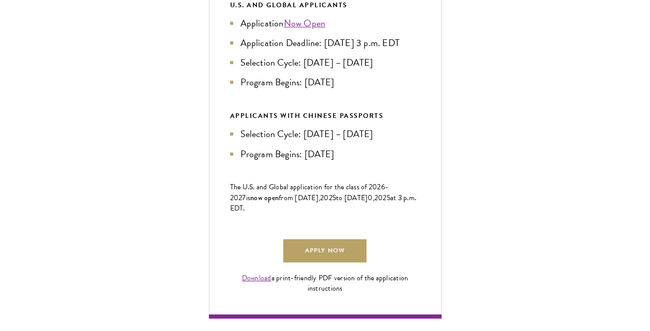
drag, startPoint x: 438, startPoint y: 118, endPoint x: 439, endPoint y: 186, distance: 67.7
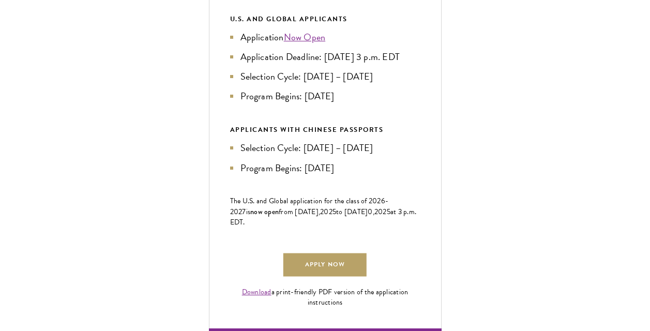
scroll to position [552, 0]
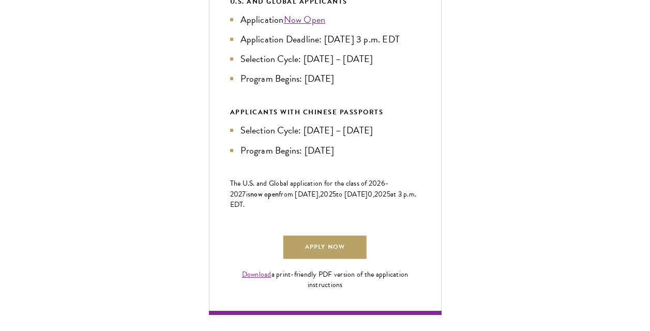
click at [414, 130] on div "U.S. and Global Applicants Application Now Open Application Deadline: Sept 10, …" at bounding box center [325, 76] width 190 height 161
drag, startPoint x: 385, startPoint y: 153, endPoint x: 267, endPoint y: 150, distance: 117.9
click at [267, 150] on div "APPLICANTS WITH CHINESE PASSPORTS Selection Cycle: Jun – Jul 2025 Program Begin…" at bounding box center [325, 132] width 190 height 51
drag, startPoint x: 267, startPoint y: 150, endPoint x: 234, endPoint y: 158, distance: 33.4
click at [234, 138] on li "Selection Cycle: [DATE] – [DATE]" at bounding box center [325, 130] width 190 height 14
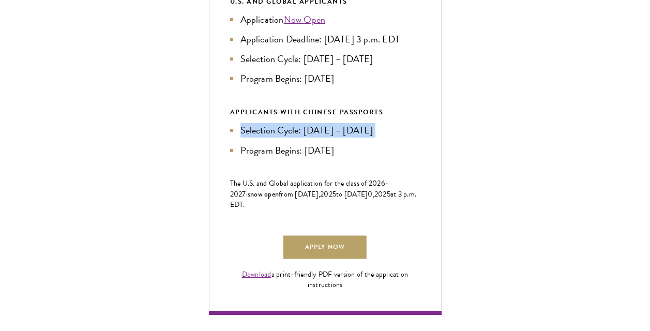
drag, startPoint x: 234, startPoint y: 158, endPoint x: 442, endPoint y: 163, distance: 208.0
drag, startPoint x: 442, startPoint y: 163, endPoint x: 229, endPoint y: 198, distance: 215.8
click at [229, 198] on div "Current Selection Cycle: Countdown to September 10, 2025 Application Deadline 0…" at bounding box center [325, 76] width 233 height 477
drag, startPoint x: 236, startPoint y: 190, endPoint x: 335, endPoint y: 187, distance: 99.3
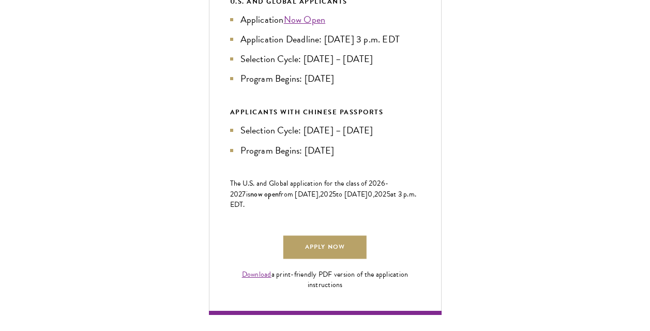
click at [335, 187] on div "Current Selection Cycle: Countdown to September 10, 2025 Application Deadline 0…" at bounding box center [325, 76] width 233 height 477
drag, startPoint x: 335, startPoint y: 187, endPoint x: 254, endPoint y: 191, distance: 80.8
click at [254, 191] on div "Current Selection Cycle: Countdown to September 10, 2025 Application Deadline 0…" at bounding box center [325, 76] width 233 height 477
click at [272, 189] on span "The U.S. and Global application for the class of 202" at bounding box center [305, 183] width 151 height 11
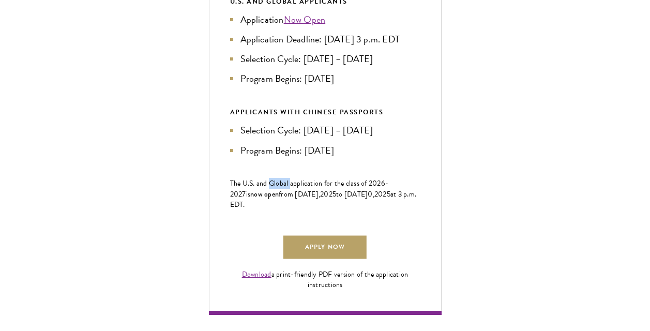
click at [272, 189] on span "The U.S. and Global application for the class of 202" at bounding box center [305, 183] width 151 height 11
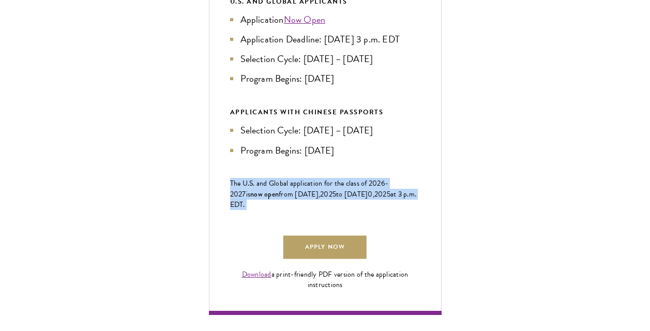
click at [279, 200] on span "from [DATE]," at bounding box center [299, 194] width 41 height 11
drag, startPoint x: 324, startPoint y: 241, endPoint x: 225, endPoint y: 218, distance: 101.4
click at [225, 218] on div "Current Selection Cycle: Countdown to September 10, 2025 Application Deadline 0…" at bounding box center [325, 76] width 233 height 477
drag, startPoint x: 183, startPoint y: 221, endPoint x: 341, endPoint y: 232, distance: 158.6
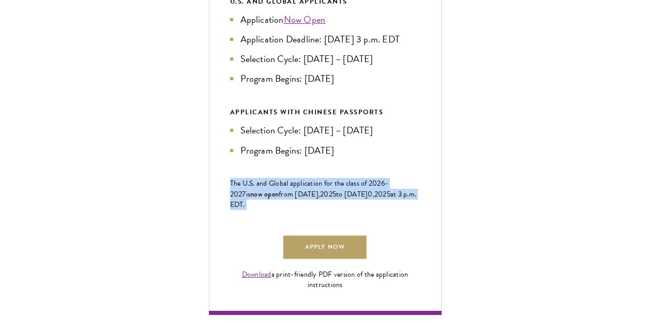
click at [341, 210] on p "The U.S. and Global application for the class of 202 6 -202 7 is now open from …" at bounding box center [325, 194] width 190 height 32
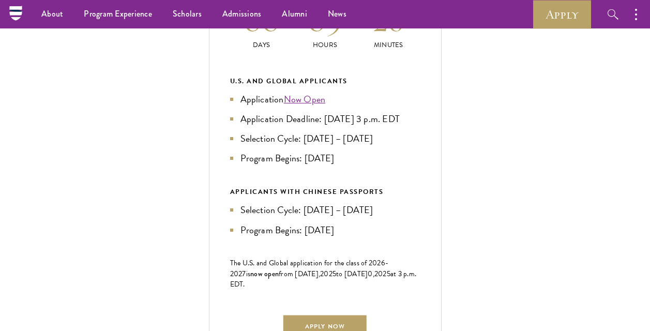
drag, startPoint x: 561, startPoint y: 163, endPoint x: 555, endPoint y: 77, distance: 87.1
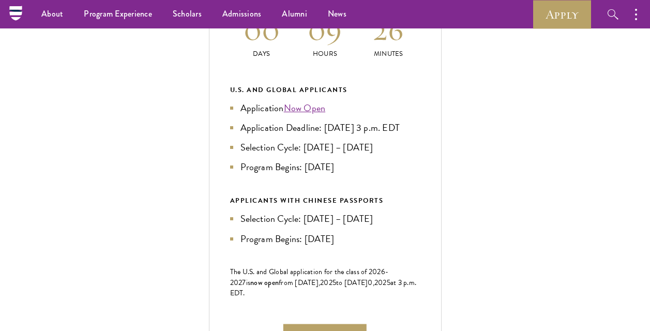
drag, startPoint x: 512, startPoint y: 167, endPoint x: 507, endPoint y: 107, distance: 60.8
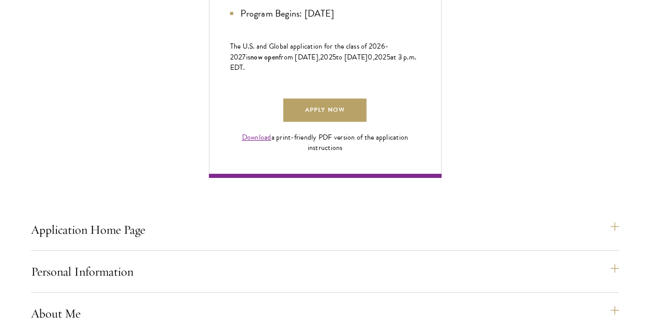
scroll to position [723, 0]
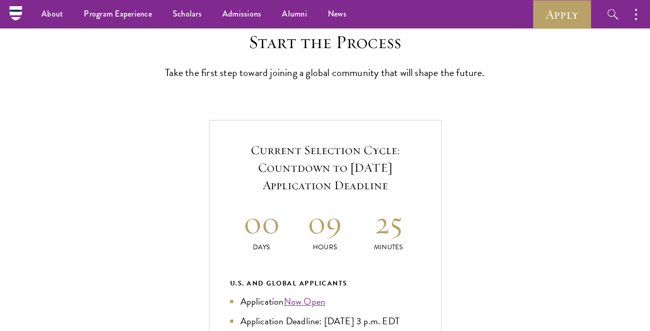
drag, startPoint x: 514, startPoint y: 184, endPoint x: 529, endPoint y: -19, distance: 203.3
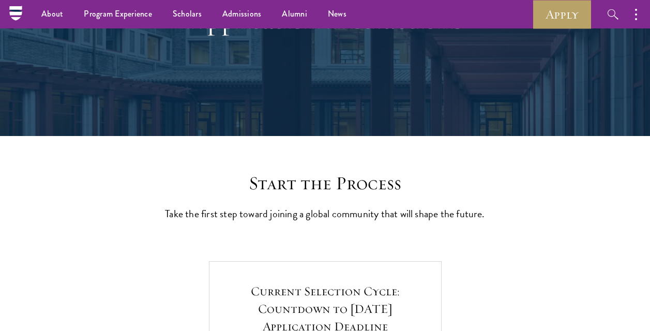
drag, startPoint x: 537, startPoint y: 209, endPoint x: 527, endPoint y: 143, distance: 66.8
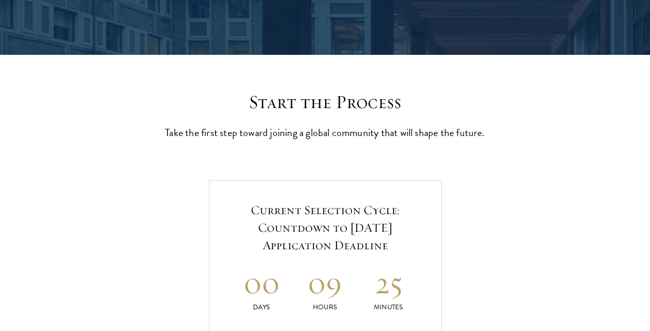
scroll to position [265, 0]
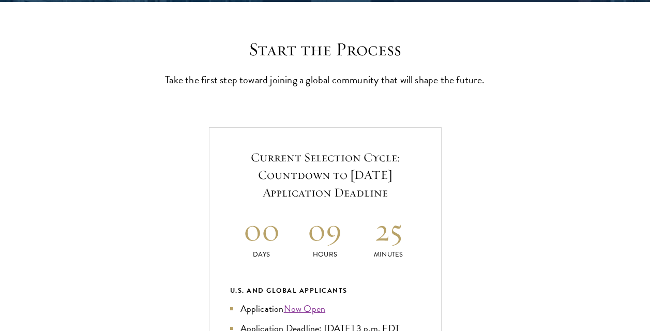
drag, startPoint x: 525, startPoint y: 260, endPoint x: 527, endPoint y: 269, distance: 10.0
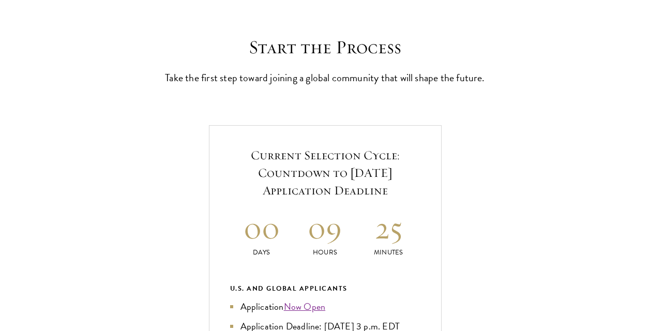
click at [325, 74] on p "Take the first step toward joining a global community that will shape the futur…" at bounding box center [325, 78] width 321 height 18
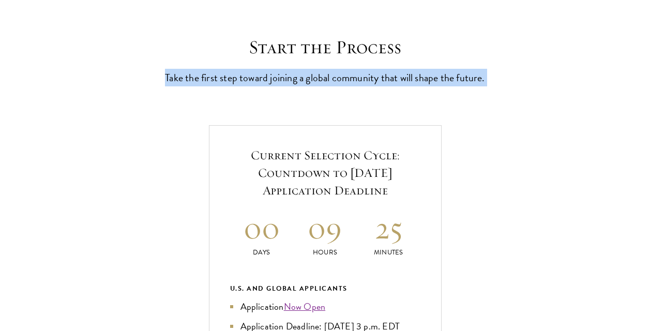
click at [325, 74] on p "Take the first step toward joining a global community that will shape the futur…" at bounding box center [325, 78] width 321 height 18
click at [364, 86] on p "Take the first step toward joining a global community that will shape the futur…" at bounding box center [325, 78] width 321 height 18
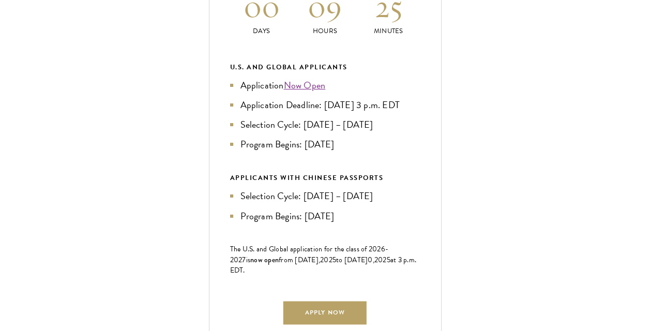
drag, startPoint x: 497, startPoint y: 108, endPoint x: 509, endPoint y: 207, distance: 99.5
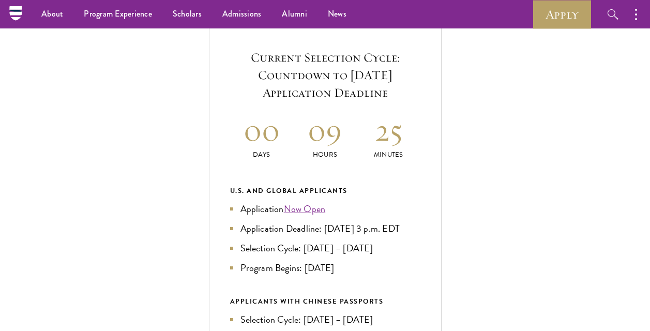
drag, startPoint x: 408, startPoint y: 87, endPoint x: 406, endPoint y: 76, distance: 11.1
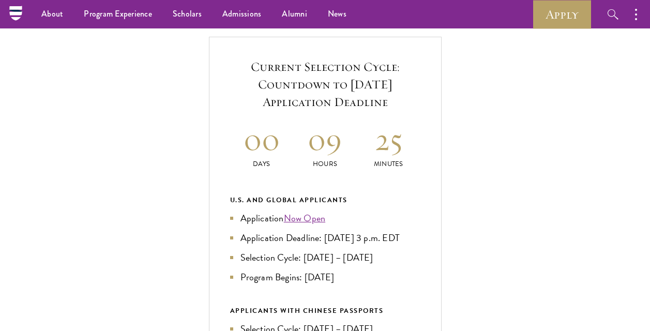
click at [301, 105] on h5 "Current Selection Cycle: Countdown to [DATE] Application Deadline" at bounding box center [325, 84] width 190 height 53
drag, startPoint x: 431, startPoint y: 112, endPoint x: 289, endPoint y: 78, distance: 146.4
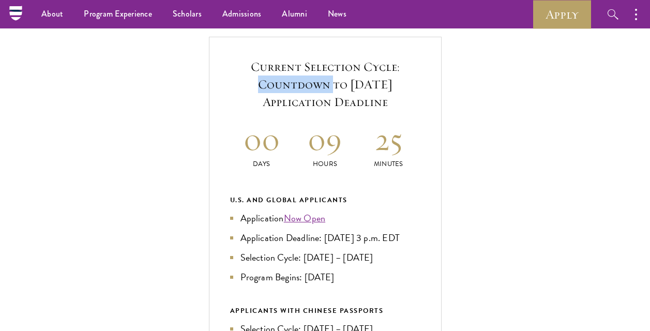
click at [289, 78] on div "Current Selection Cycle: Countdown to September 10, 2025 Application Deadline 0…" at bounding box center [325, 275] width 233 height 477
click at [289, 78] on h5 "Current Selection Cycle: Countdown to [DATE] Application Deadline" at bounding box center [325, 84] width 190 height 53
click at [218, 83] on div "Current Selection Cycle: Countdown to September 10, 2025 Application Deadline 0…" at bounding box center [325, 275] width 233 height 477
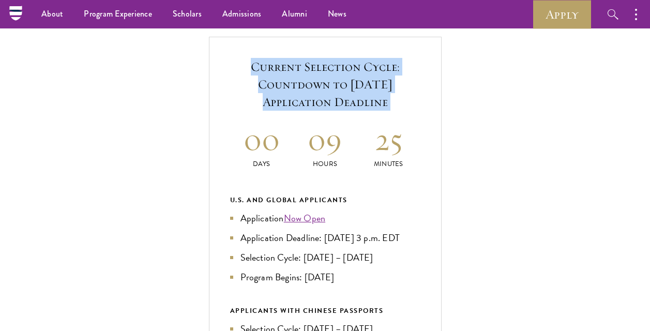
drag, startPoint x: 218, startPoint y: 83, endPoint x: 443, endPoint y: 126, distance: 229.0
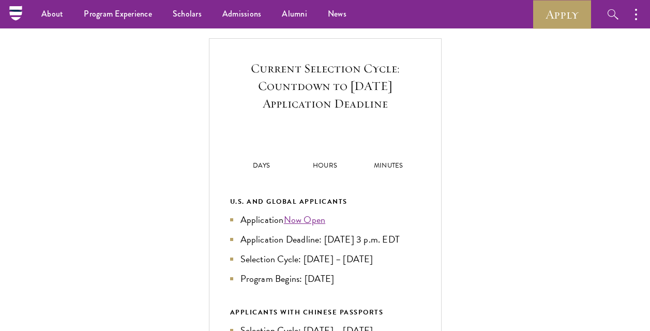
scroll to position [353, 0]
